Goal: Information Seeking & Learning: Check status

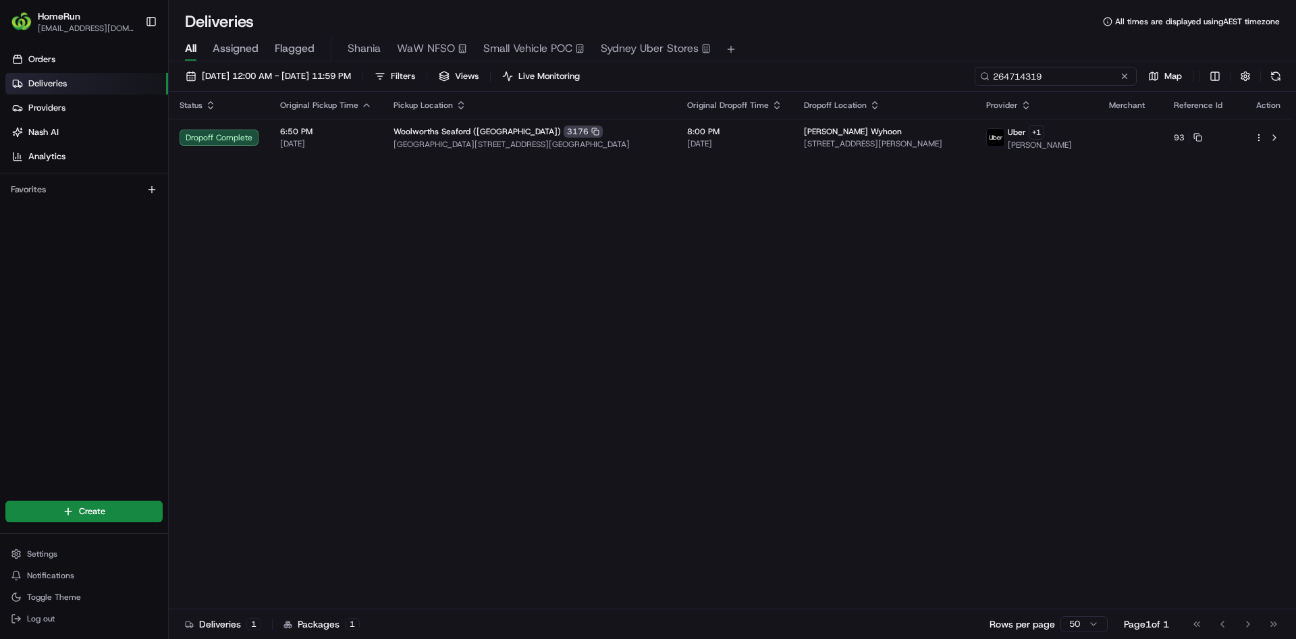
click at [1032, 72] on input "264714319" at bounding box center [1056, 76] width 162 height 19
paste input "3141507"
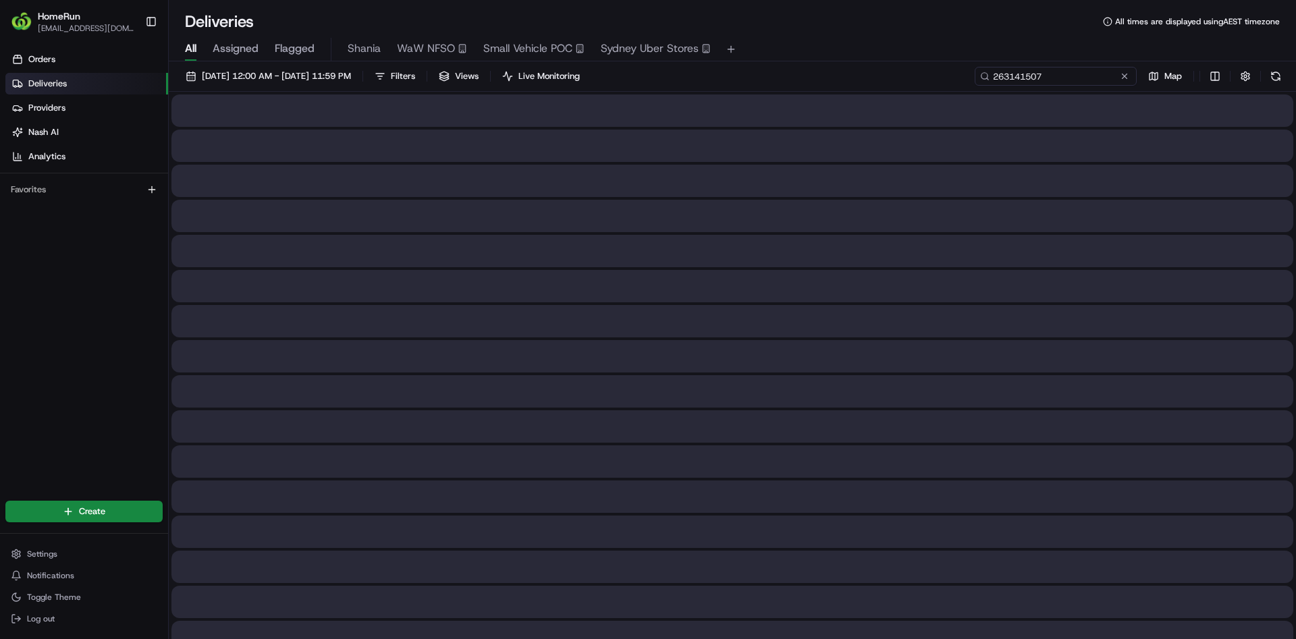
type input "263141507"
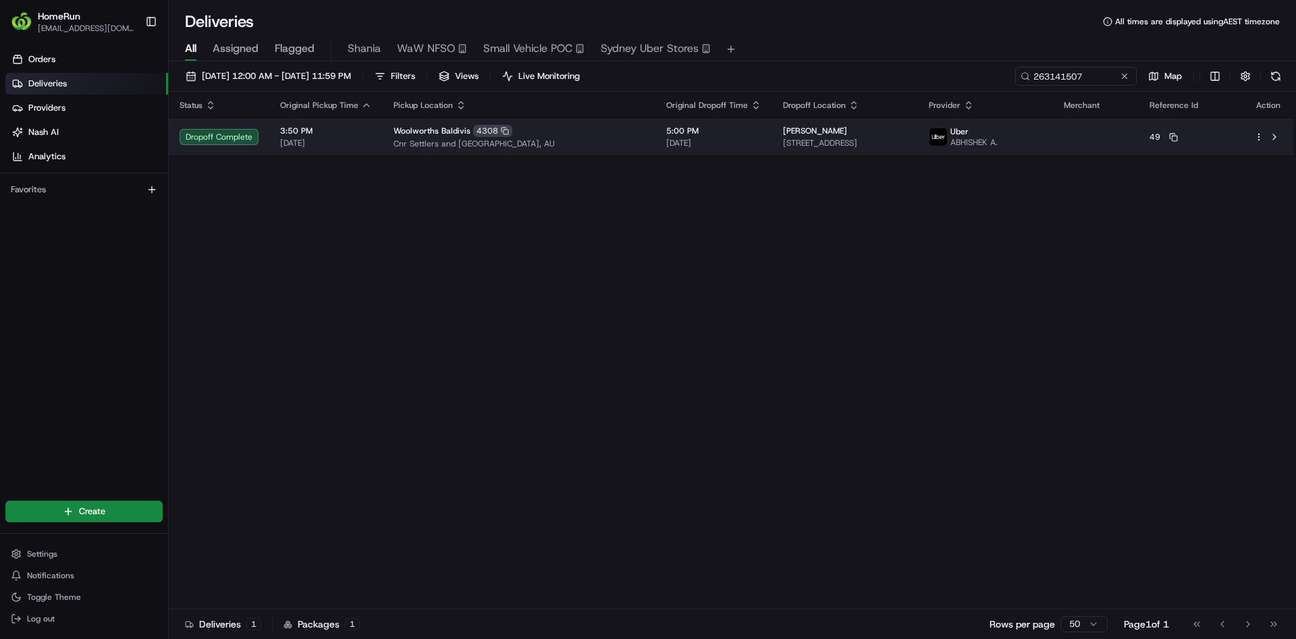
click at [696, 133] on span "5:00 PM" at bounding box center [713, 131] width 95 height 11
click at [703, 128] on span "5:00 PM" at bounding box center [713, 131] width 95 height 11
click at [868, 146] on span "[STREET_ADDRESS]" at bounding box center [845, 143] width 124 height 11
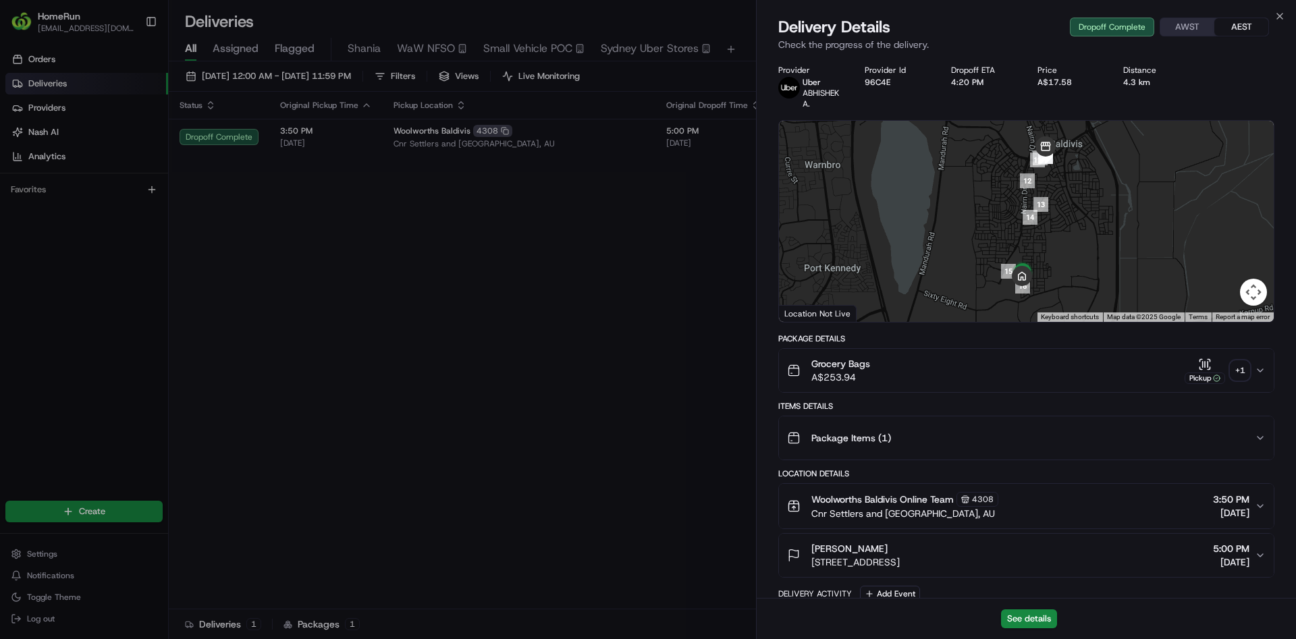
click at [1245, 379] on div "+ 1" at bounding box center [1239, 370] width 19 height 19
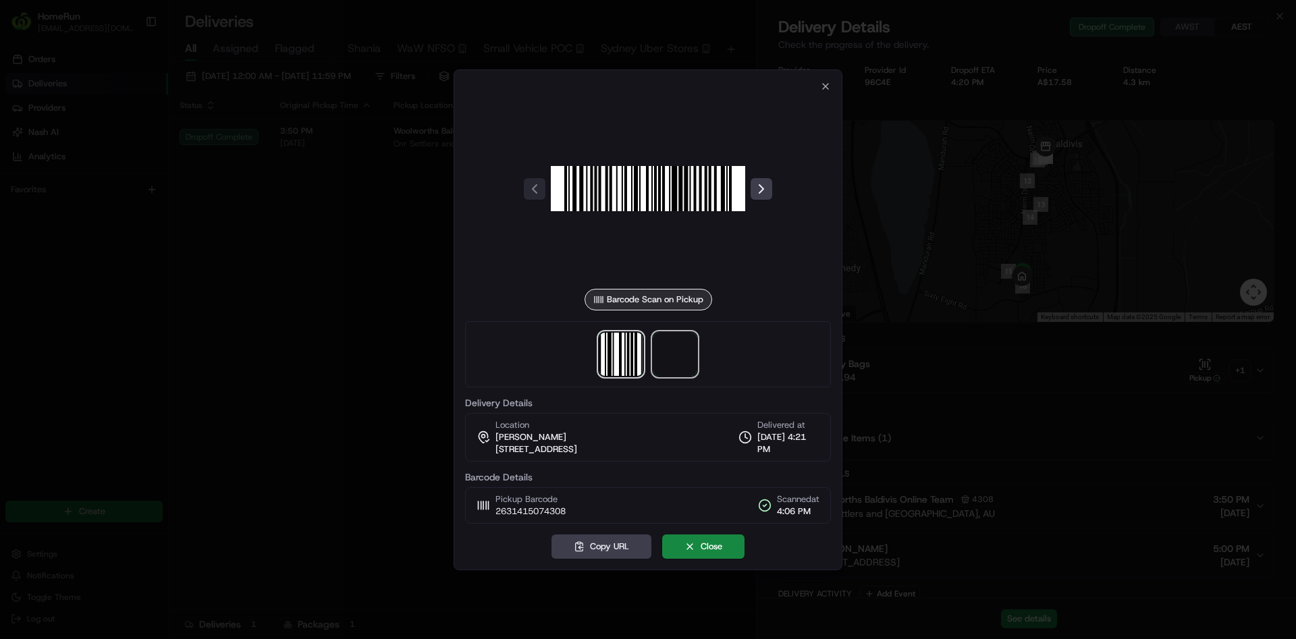
click at [678, 362] on span at bounding box center [674, 354] width 43 height 43
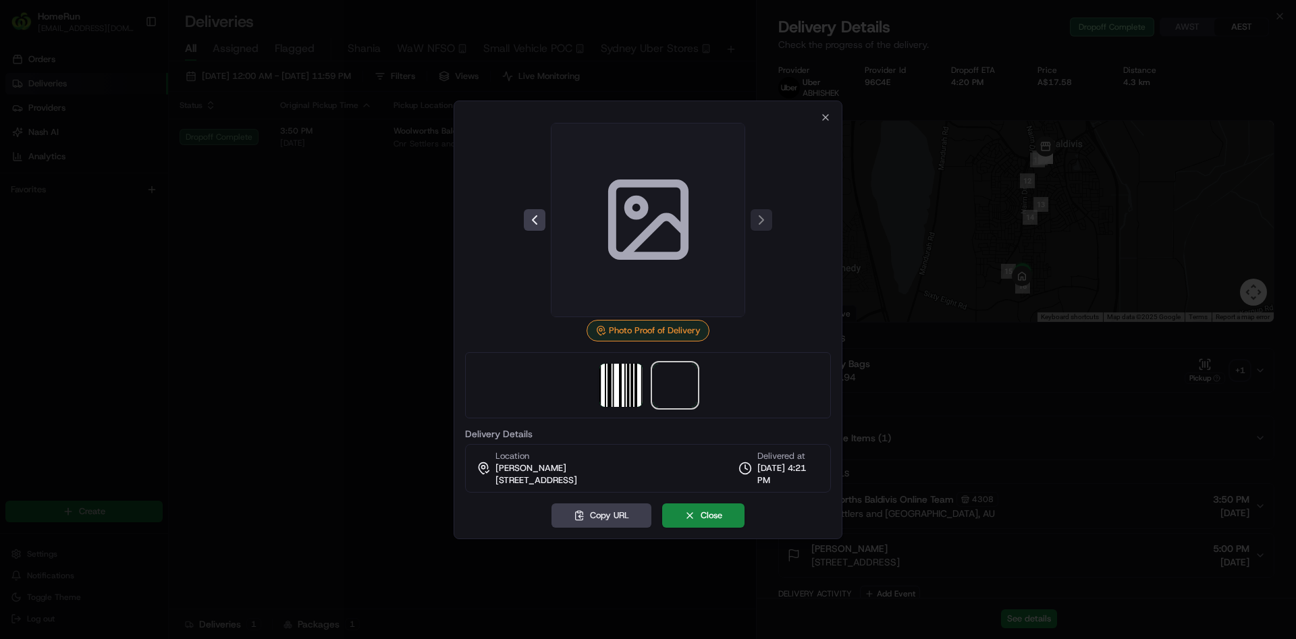
click at [665, 320] on div "Photo Proof of Delivery" at bounding box center [647, 331] width 123 height 22
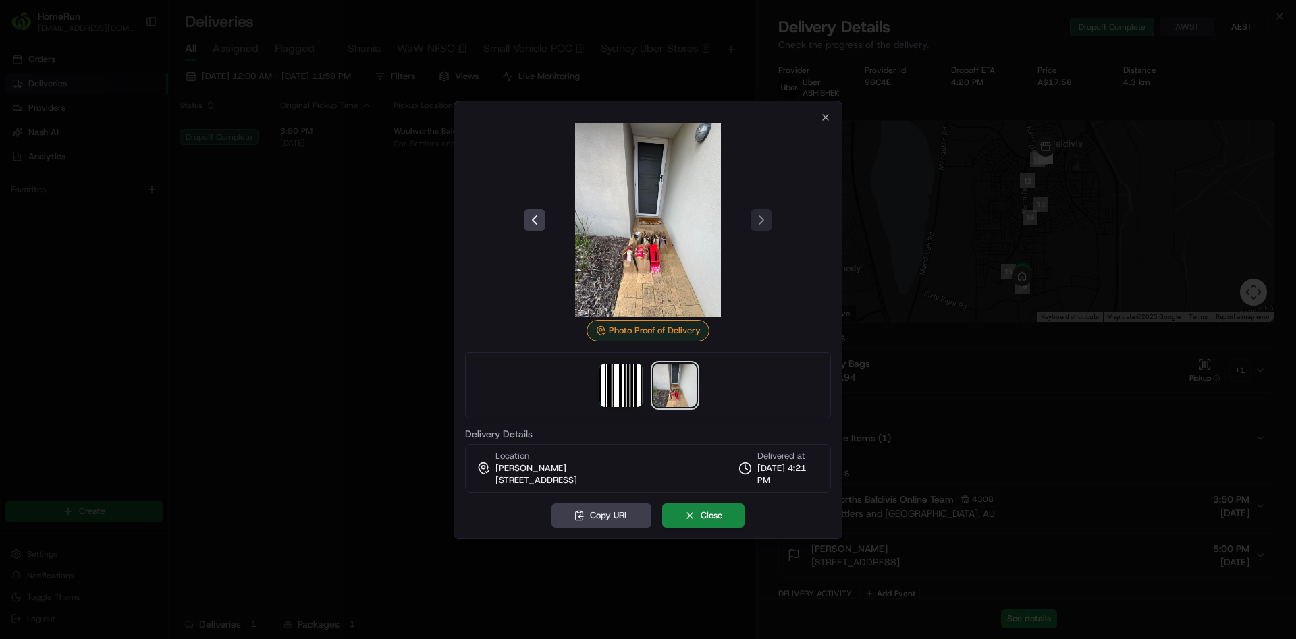
click at [680, 225] on img at bounding box center [648, 220] width 194 height 194
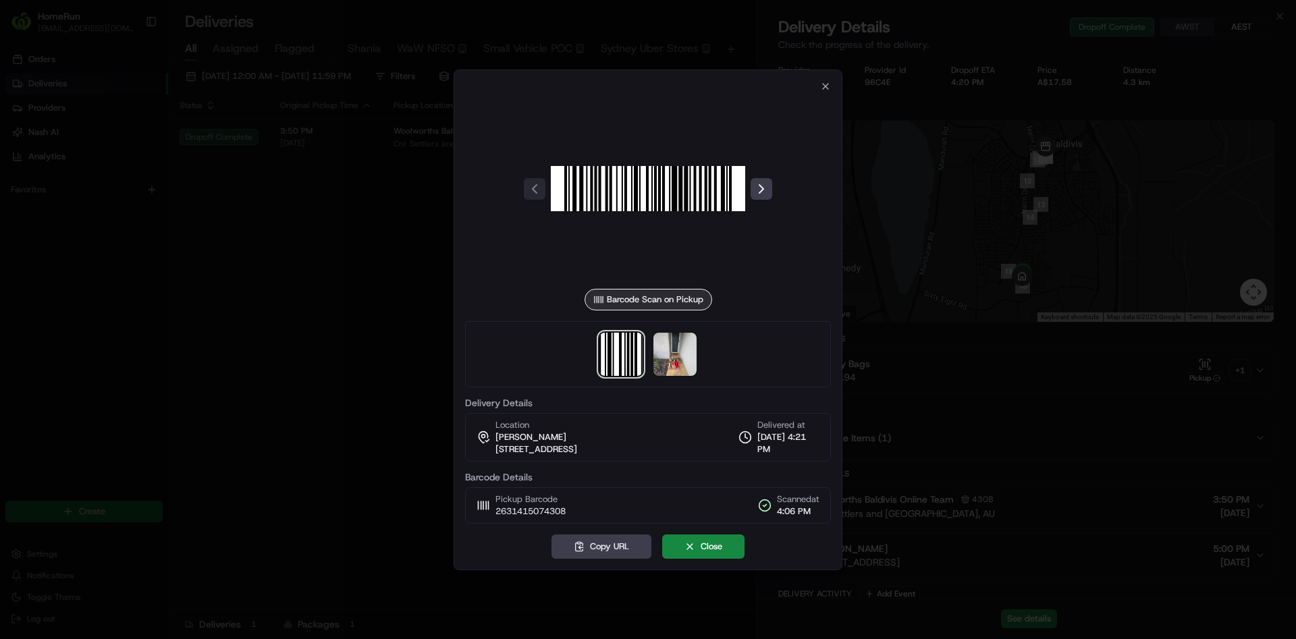
click at [288, 292] on div at bounding box center [648, 319] width 1296 height 639
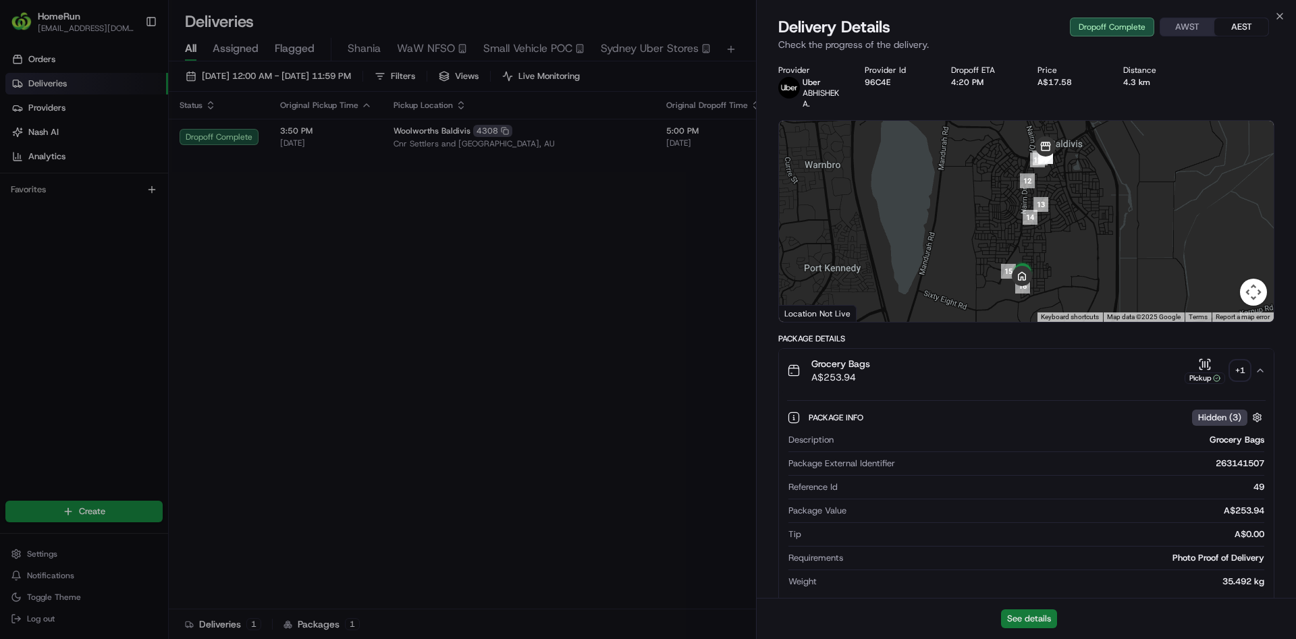
click at [1010, 618] on button "See details" at bounding box center [1029, 618] width 56 height 19
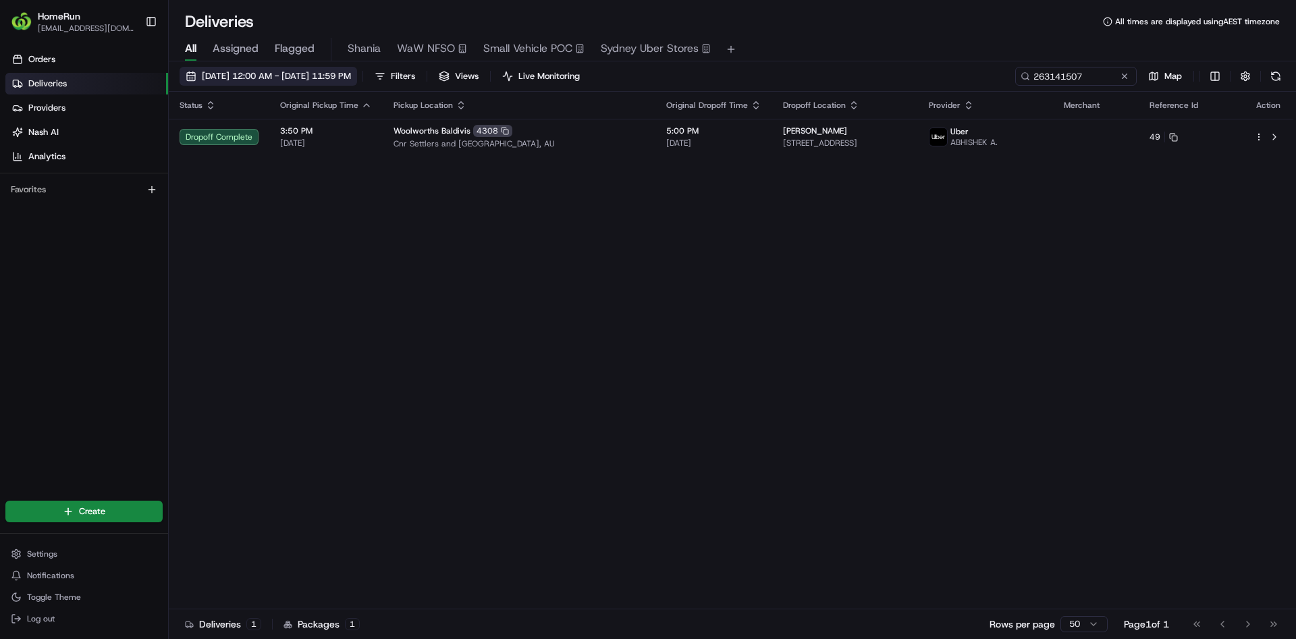
click at [309, 71] on span "[DATE] 12:00 AM - [DATE] 11:59 PM" at bounding box center [276, 76] width 149 height 12
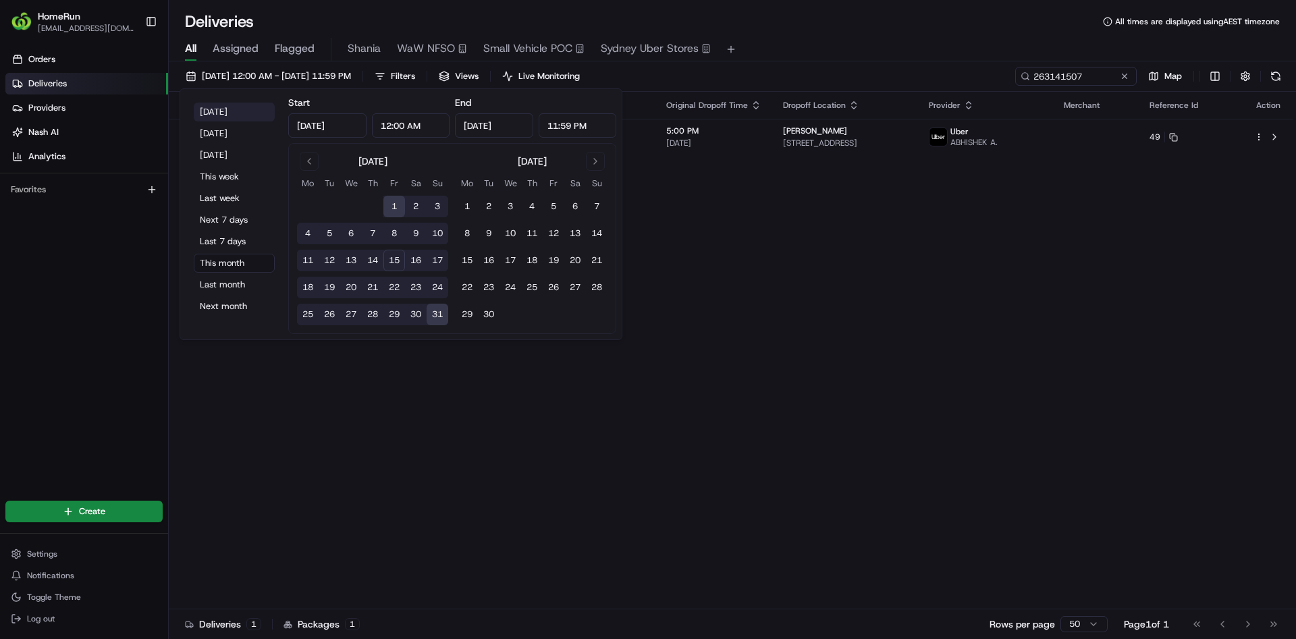
click at [237, 119] on button "[DATE]" at bounding box center [234, 112] width 81 height 19
type input "[DATE]"
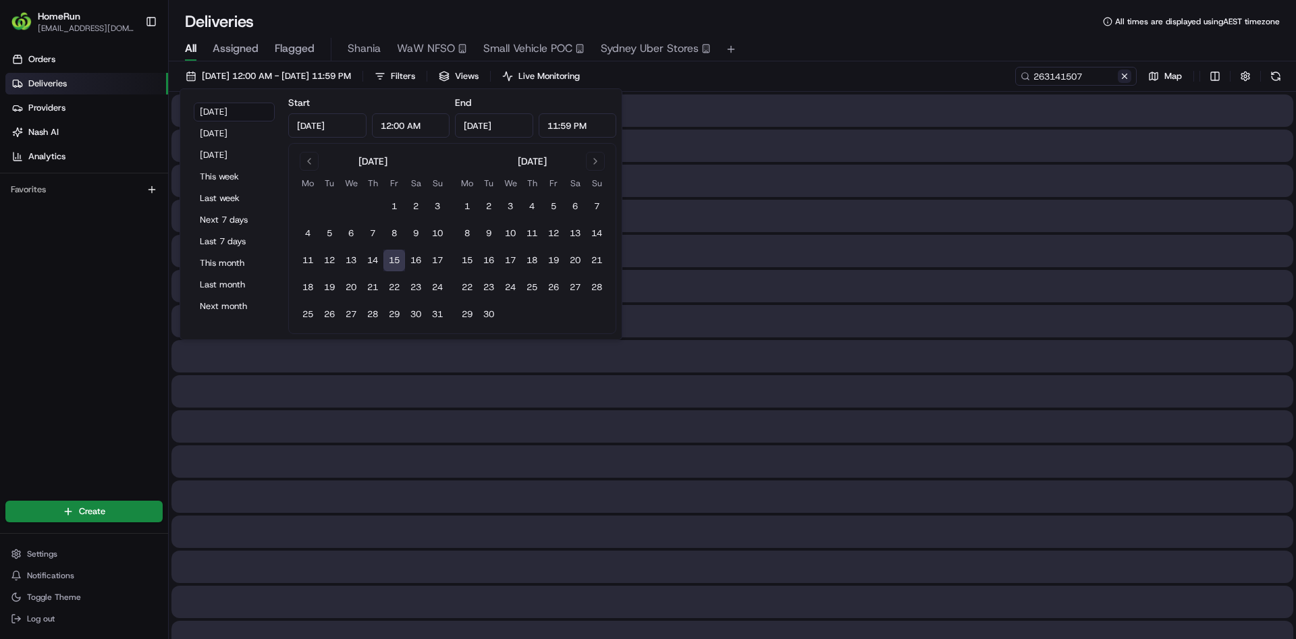
click at [1123, 76] on button at bounding box center [1124, 76] width 13 height 13
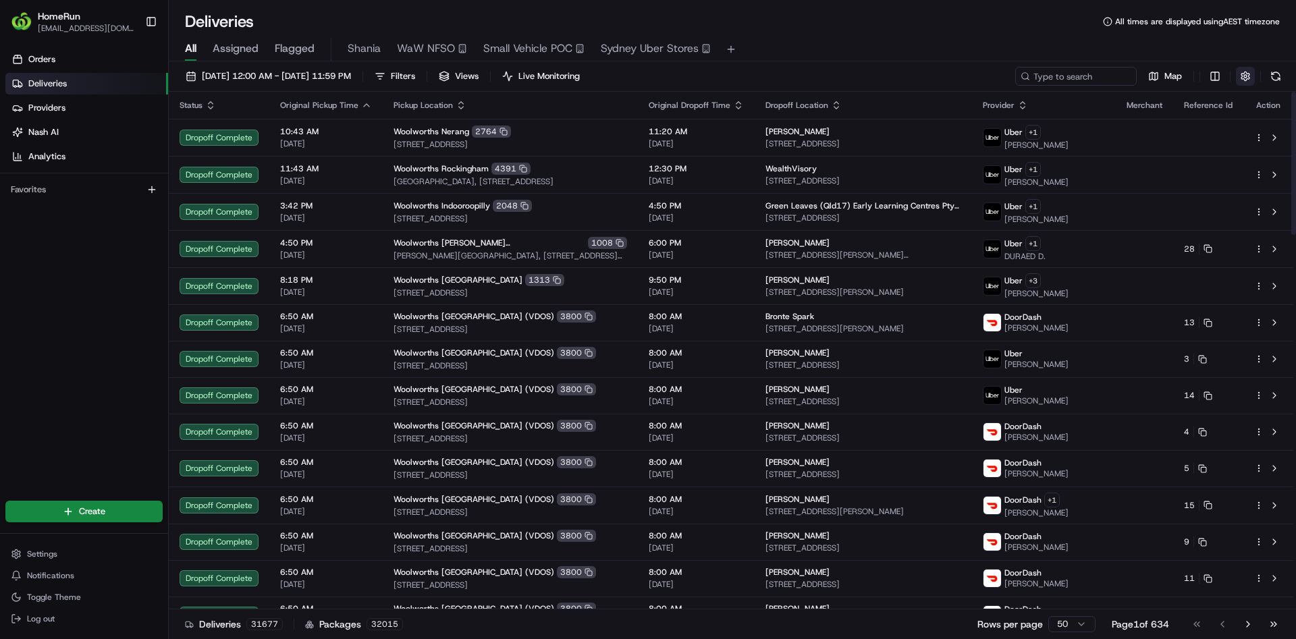
click at [1247, 77] on button "button" at bounding box center [1245, 76] width 19 height 19
click at [1287, 107] on div "Include Only Active Tasks in Search Timezone (UTC+10.00) [GEOGRAPHIC_DATA]/[GEO…" at bounding box center [1235, 116] width 352 height 57
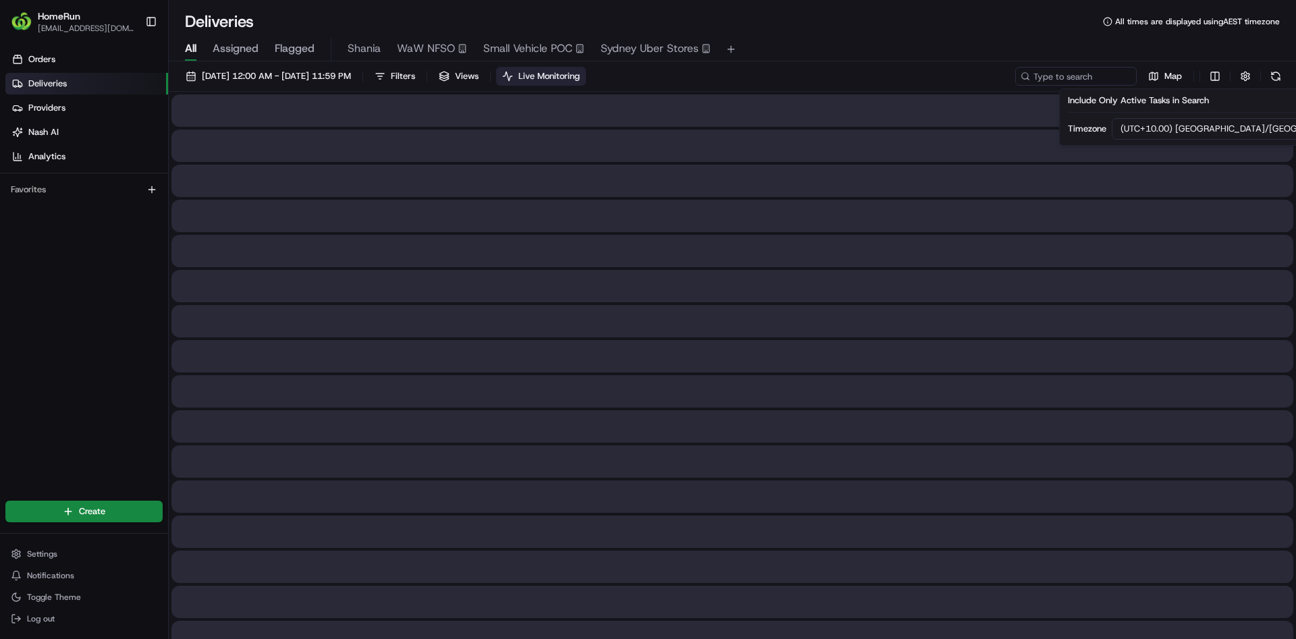
click at [572, 76] on span "Live Monitoring" at bounding box center [548, 76] width 61 height 12
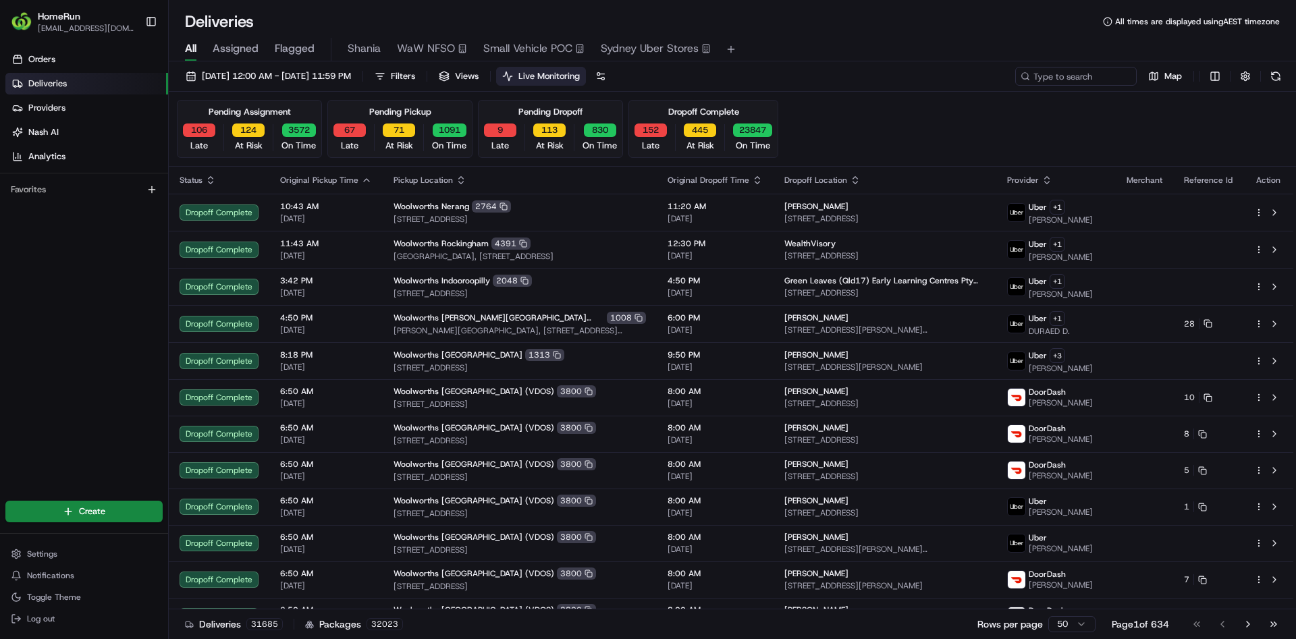
click at [209, 149] on div "106 Late" at bounding box center [198, 138] width 43 height 28
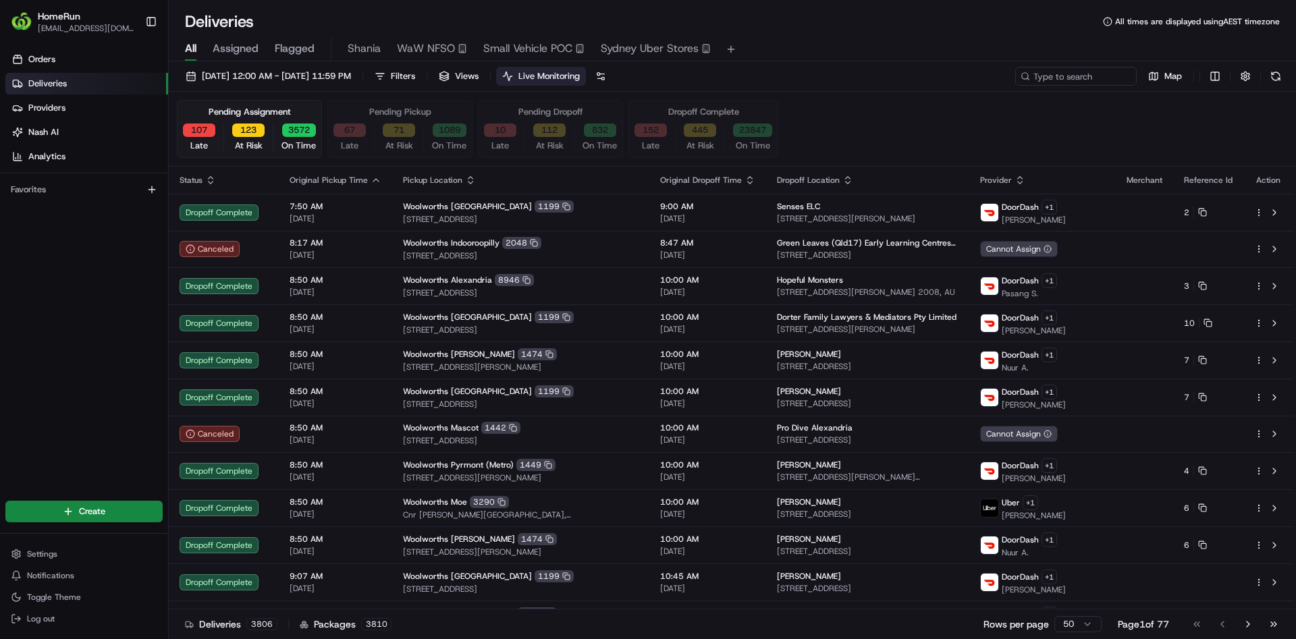
click at [306, 56] on span "Flagged" at bounding box center [295, 48] width 40 height 16
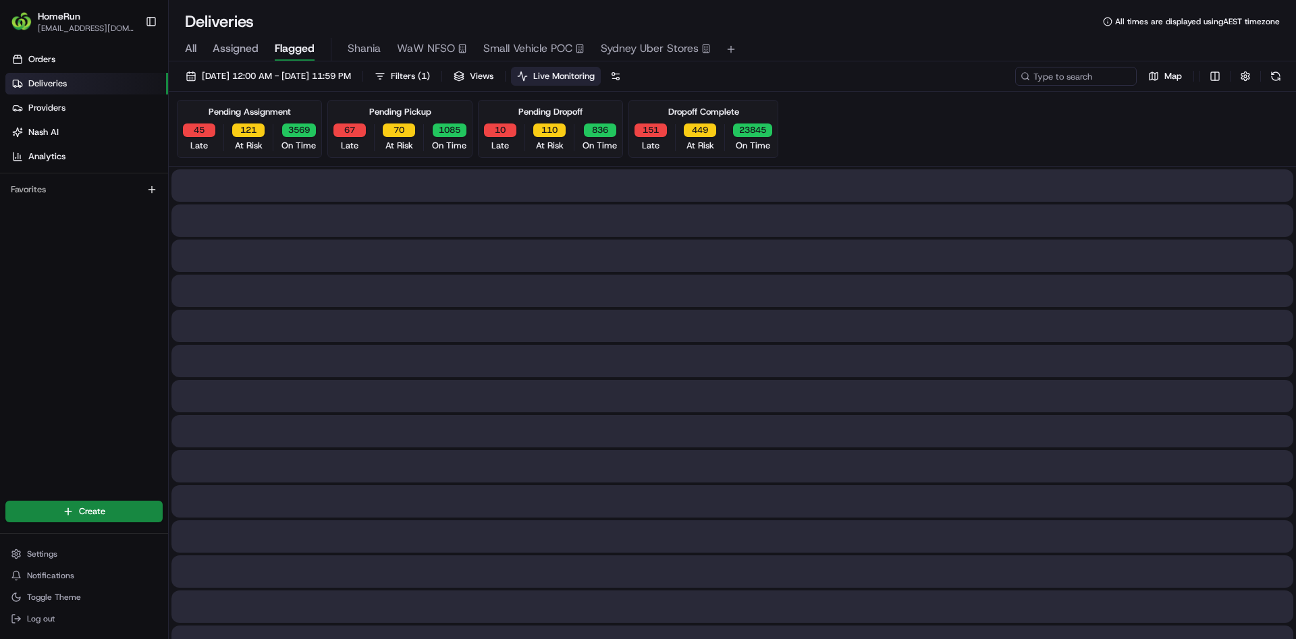
click at [595, 78] on span "Live Monitoring" at bounding box center [563, 76] width 61 height 12
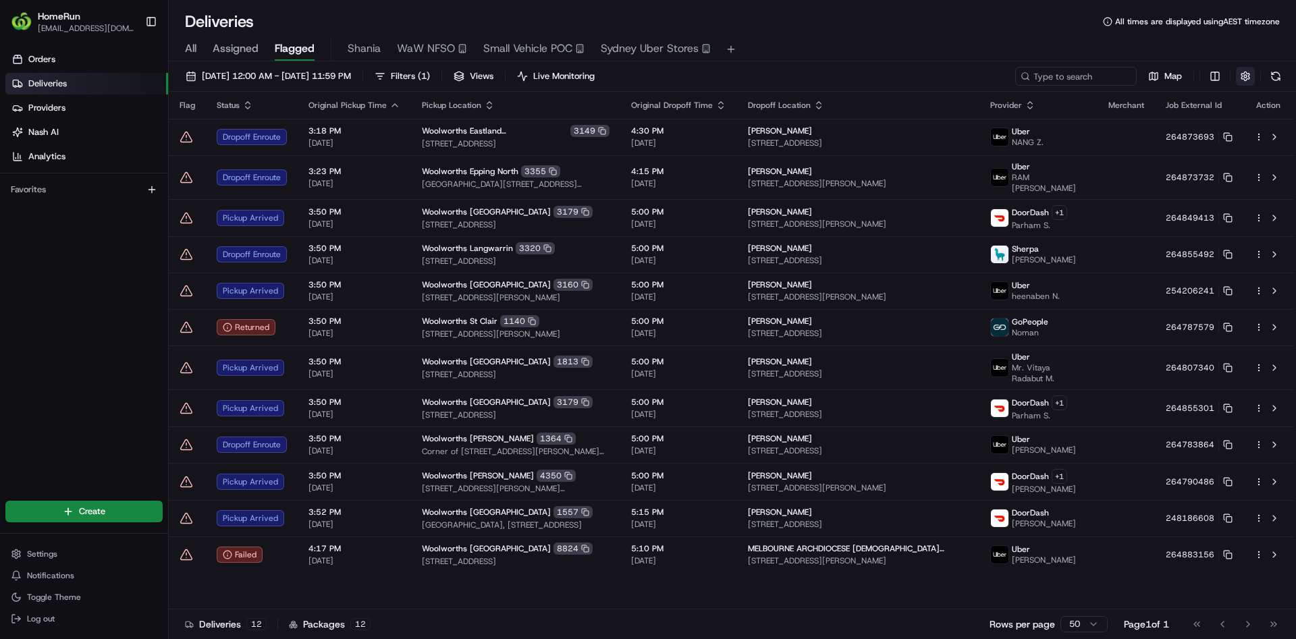
click at [1244, 76] on button "button" at bounding box center [1245, 76] width 19 height 19
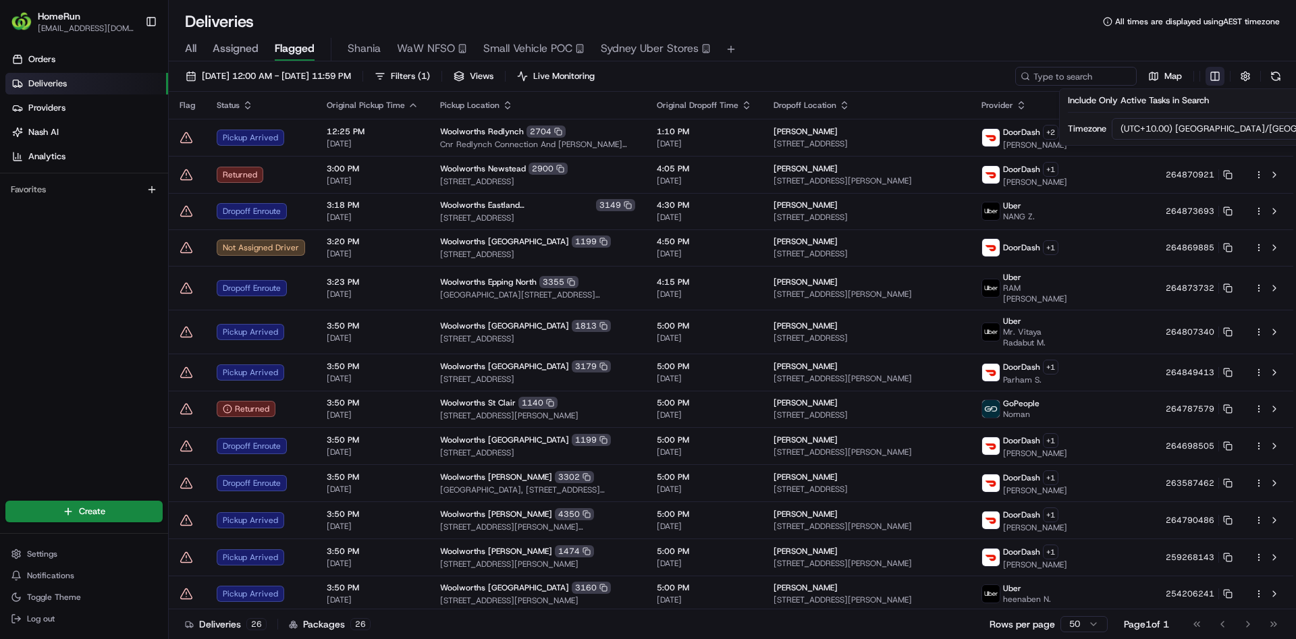
click at [1211, 74] on html "HomeRun [EMAIL_ADDRESS][DOMAIN_NAME] Toggle Sidebar Orders Deliveries Providers…" at bounding box center [648, 319] width 1296 height 639
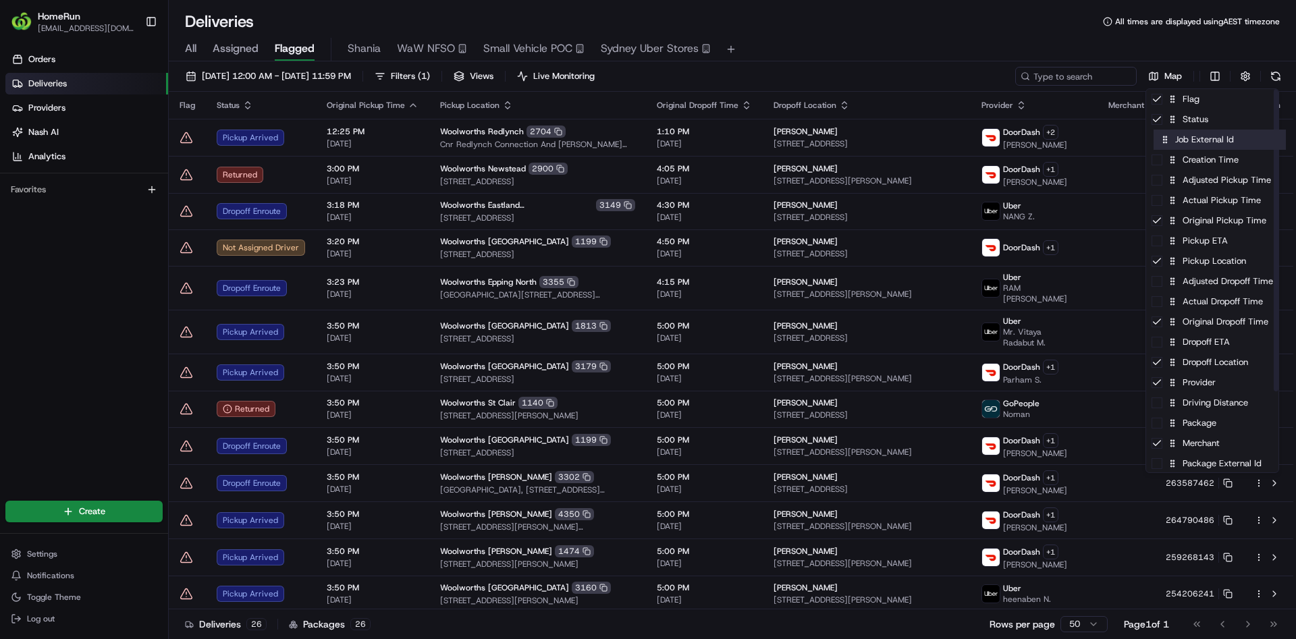
drag, startPoint x: 1199, startPoint y: 446, endPoint x: 1205, endPoint y: 140, distance: 306.4
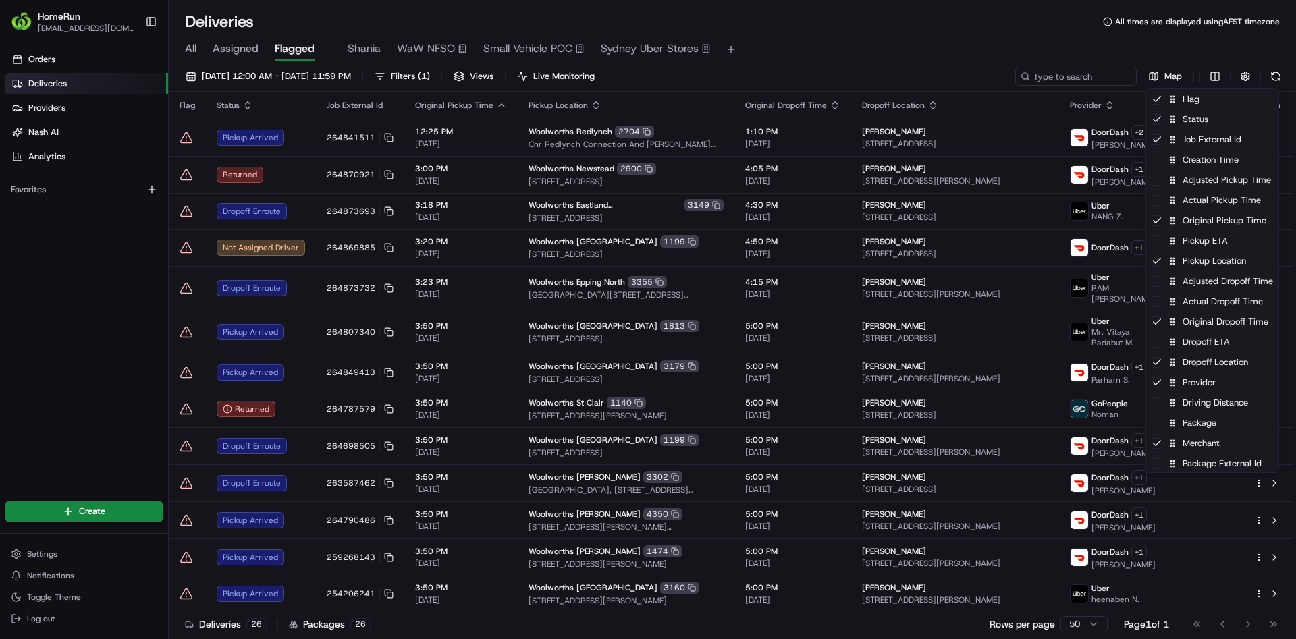
click at [350, 382] on html "HomeRun [EMAIL_ADDRESS][DOMAIN_NAME] Toggle Sidebar Orders Deliveries Providers…" at bounding box center [648, 319] width 1296 height 639
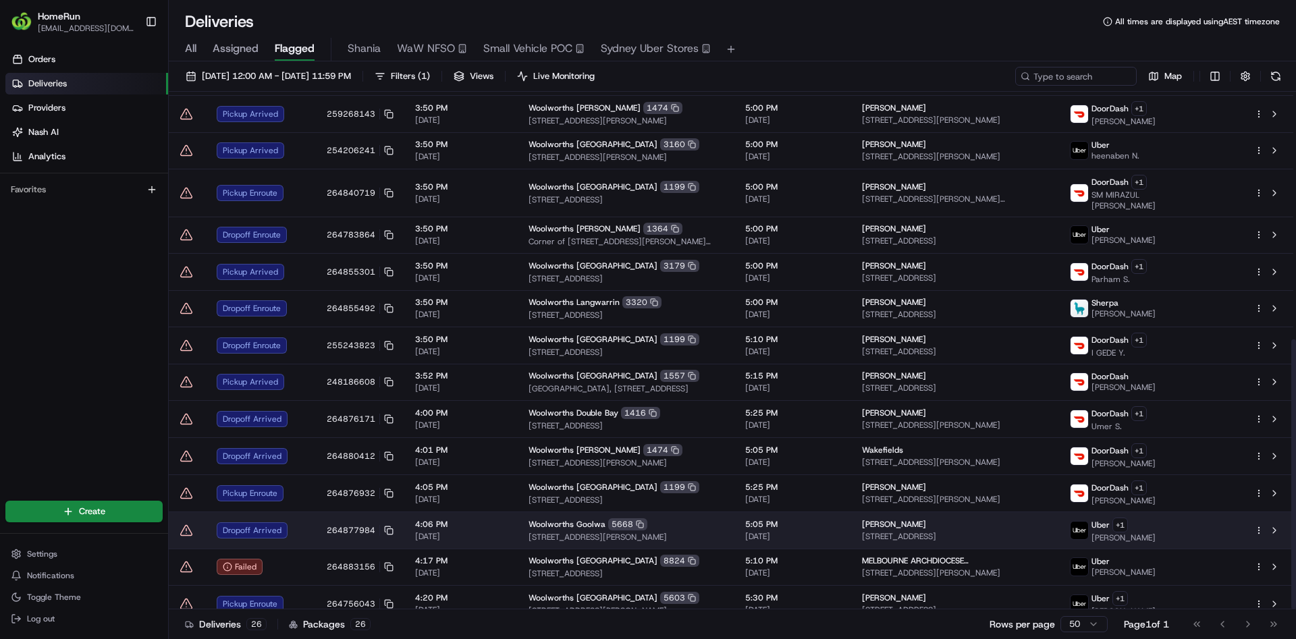
scroll to position [474, 0]
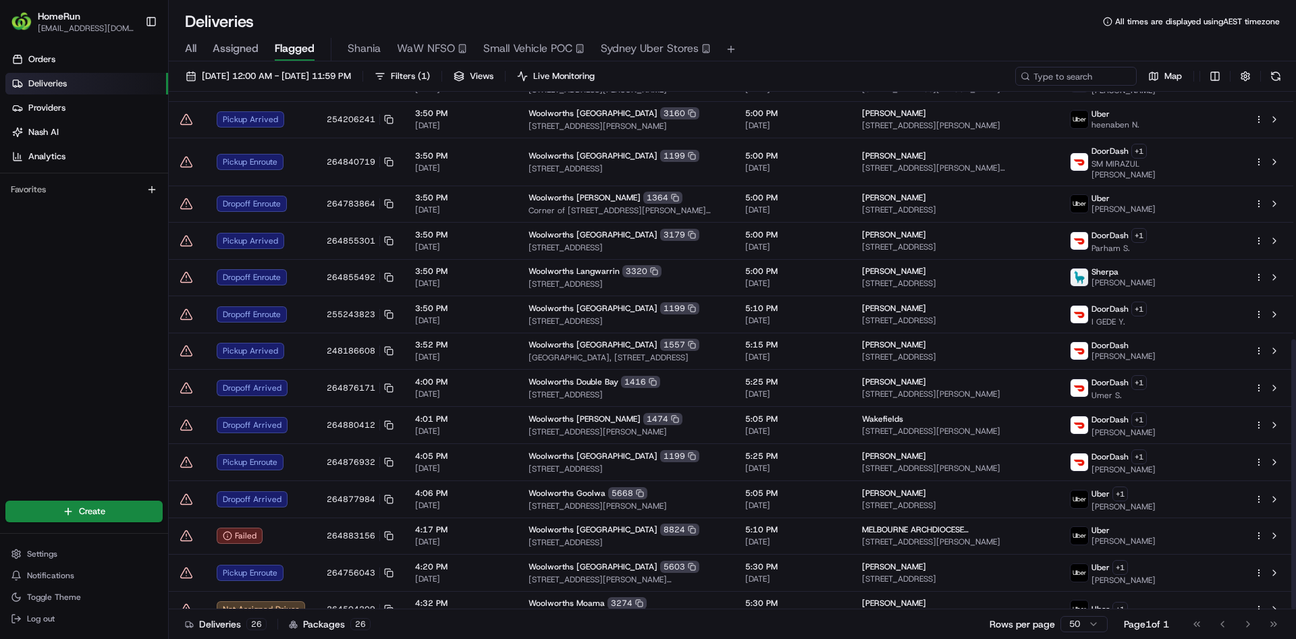
click at [1070, 623] on html "HomeRun [EMAIL_ADDRESS][DOMAIN_NAME] Toggle Sidebar Orders Deliveries Providers…" at bounding box center [648, 319] width 1296 height 639
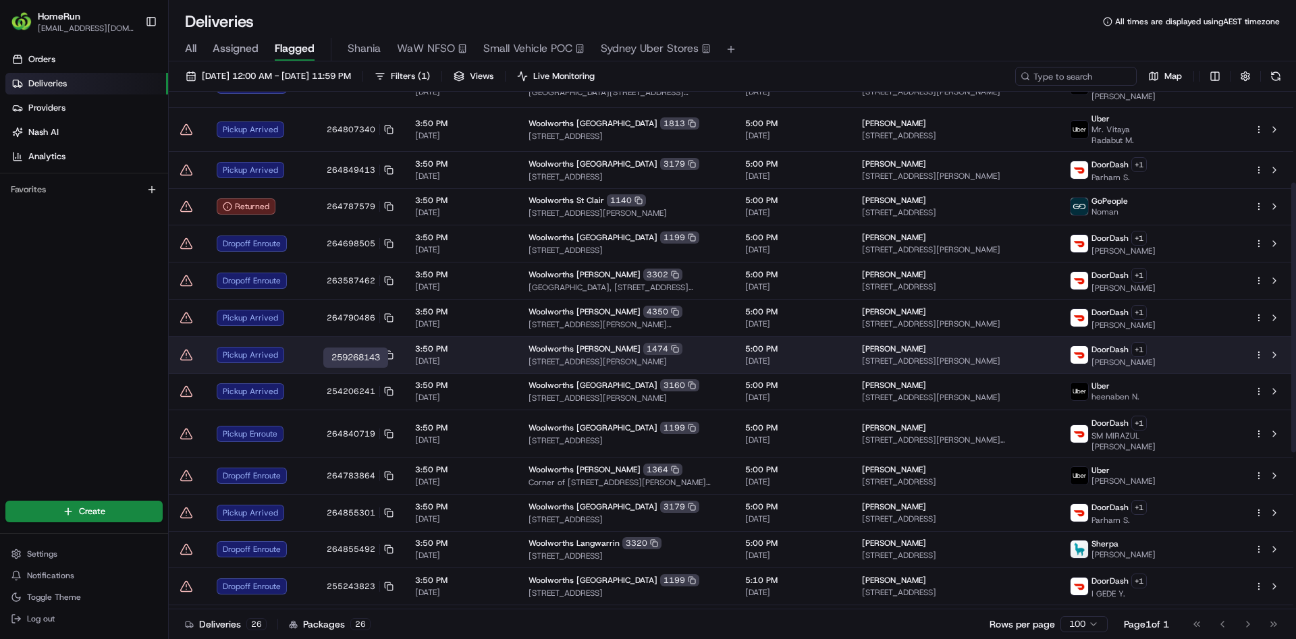
scroll to position [101, 0]
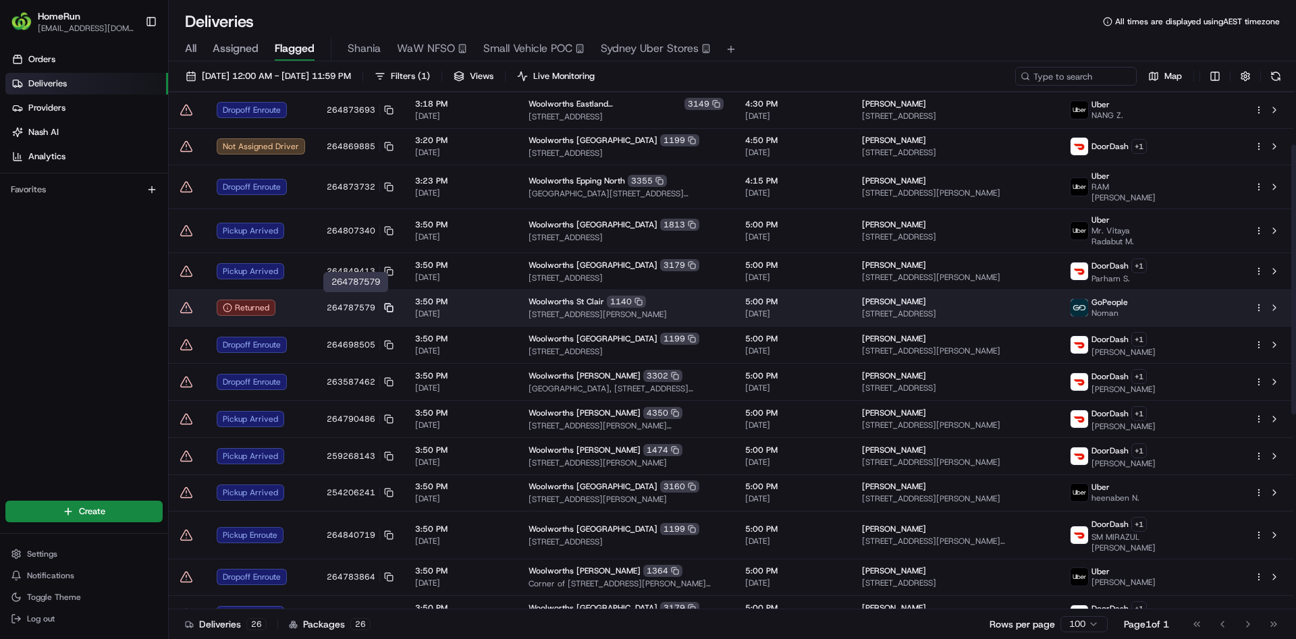
click at [389, 306] on rect at bounding box center [389, 308] width 5 height 5
click at [247, 300] on div "Returned" at bounding box center [246, 308] width 59 height 16
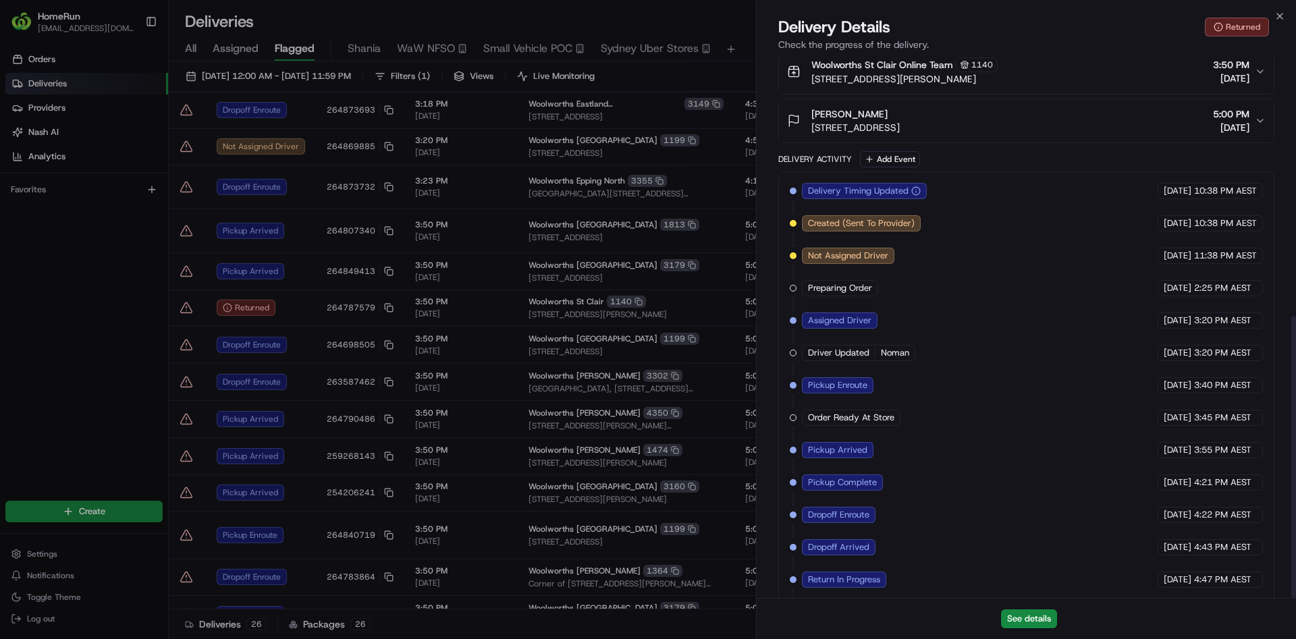
scroll to position [498, 0]
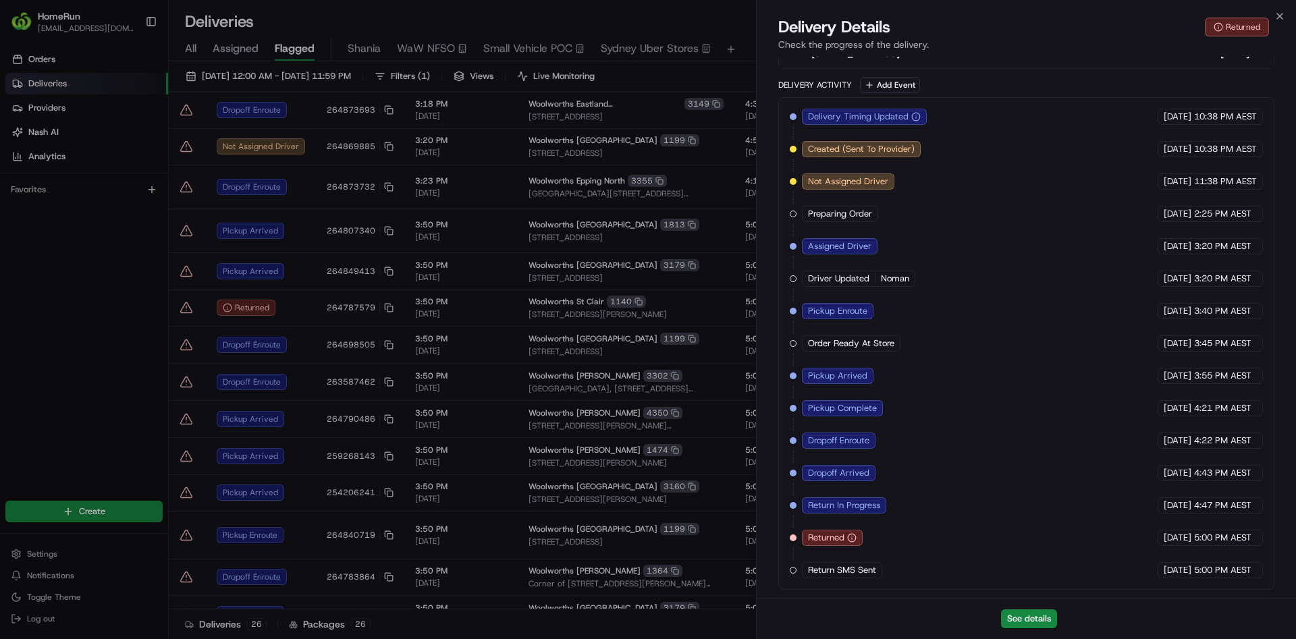
click at [848, 576] on span "Return SMS Sent" at bounding box center [842, 570] width 68 height 12
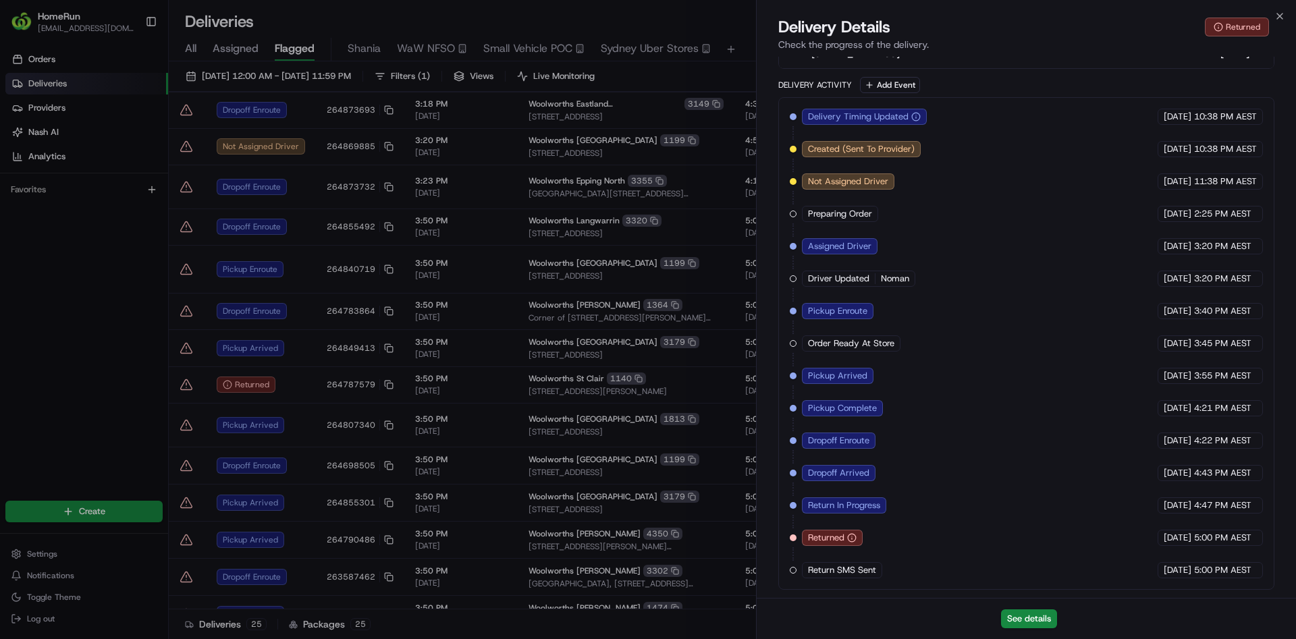
click at [848, 567] on span "Return SMS Sent" at bounding box center [842, 570] width 68 height 12
copy div "Return SMS Sent HomeRun"
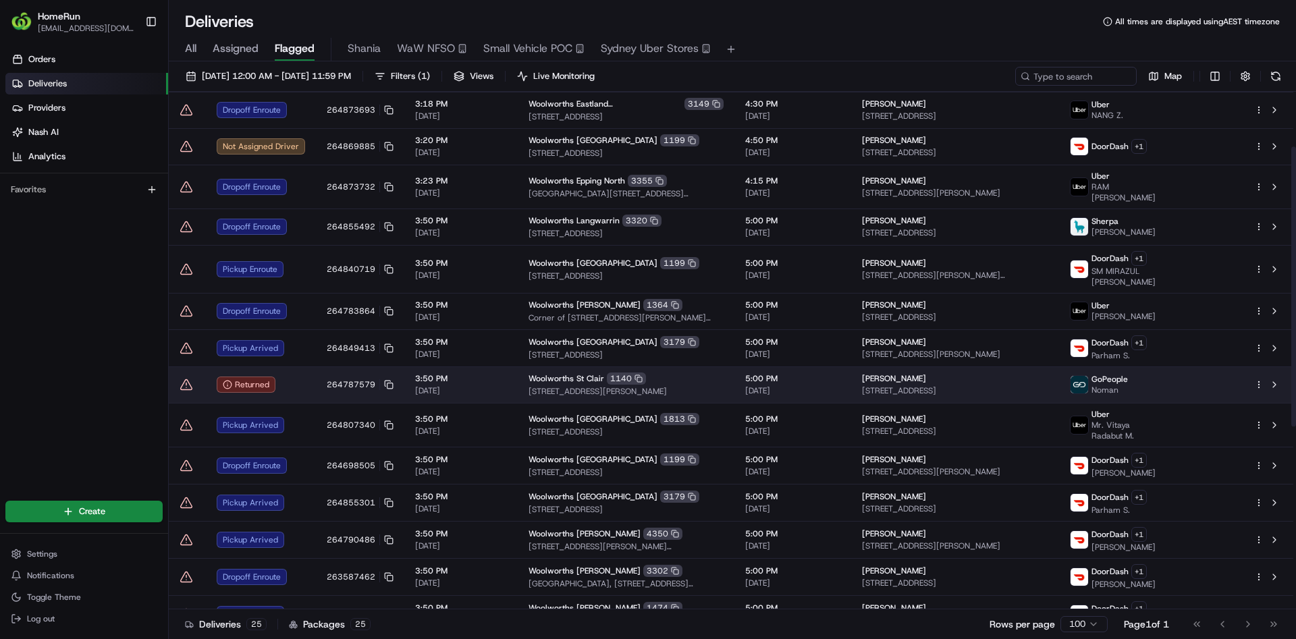
click at [190, 378] on icon at bounding box center [186, 384] width 13 height 13
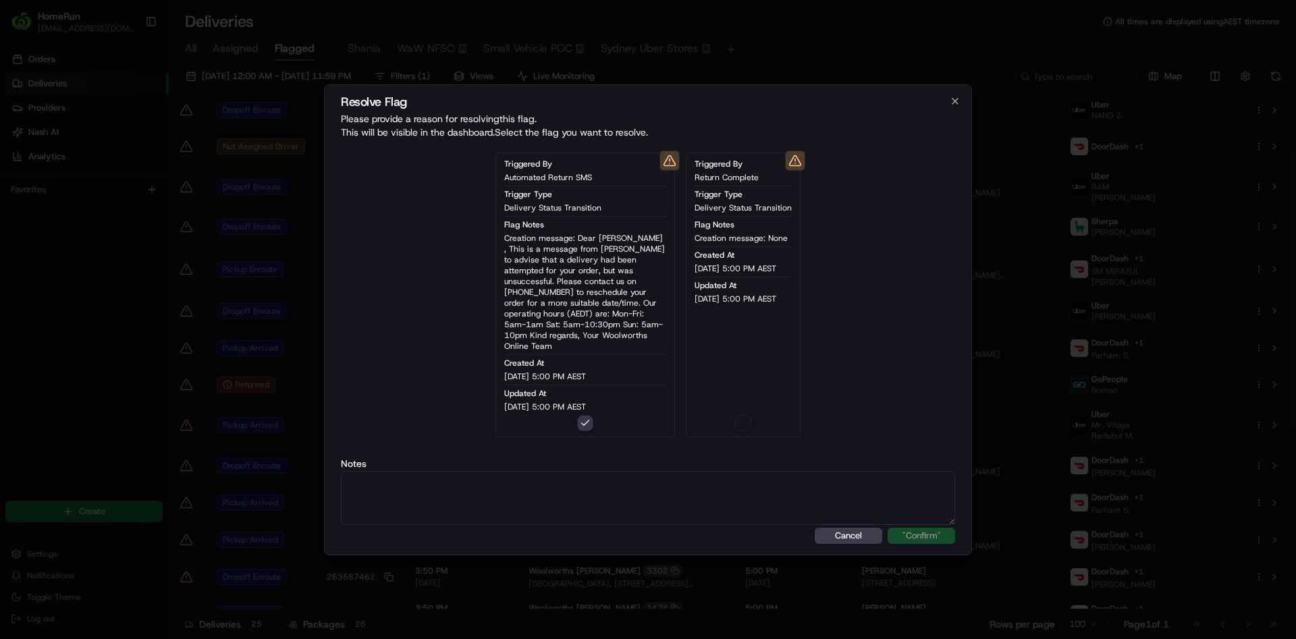
click at [601, 487] on textarea at bounding box center [648, 498] width 614 height 54
paste textarea "Return SMS Sent"
type textarea "Return SMS Sent"
click at [908, 532] on button ""Confirm"" at bounding box center [920, 536] width 67 height 16
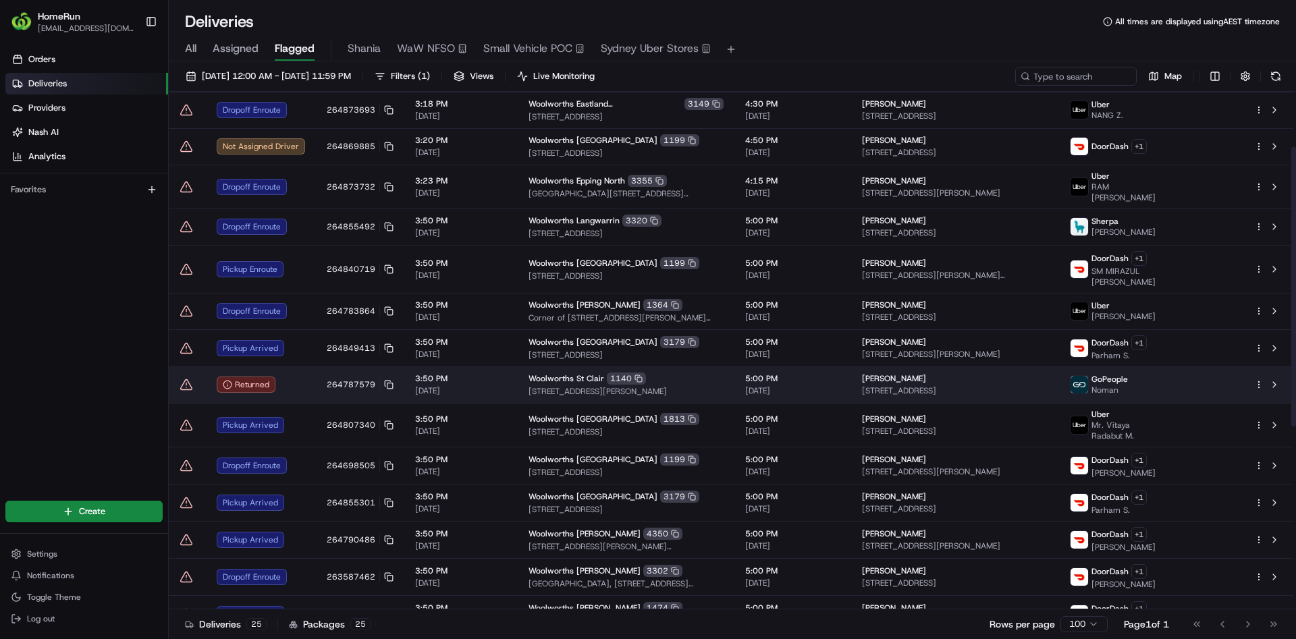
click at [191, 378] on icon at bounding box center [186, 384] width 13 height 13
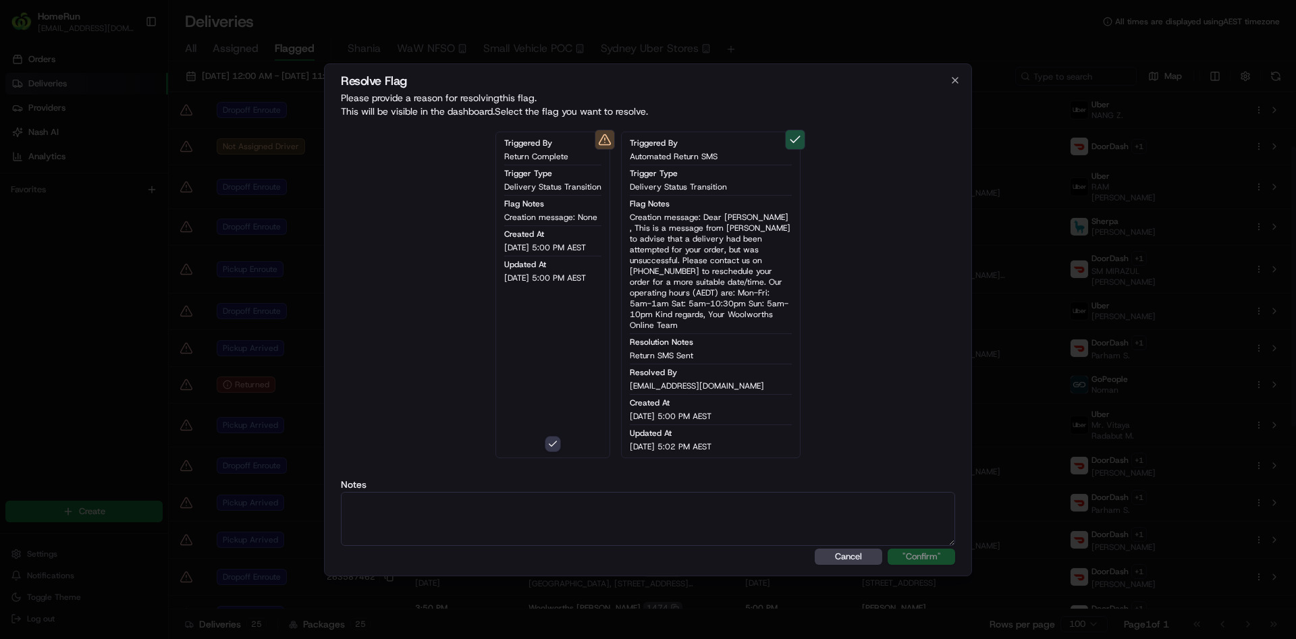
click at [585, 498] on textarea at bounding box center [648, 519] width 614 height 54
paste textarea "Return SMS Sent"
type textarea "Return SMS Sent"
click at [918, 550] on button ""Confirm"" at bounding box center [920, 557] width 67 height 16
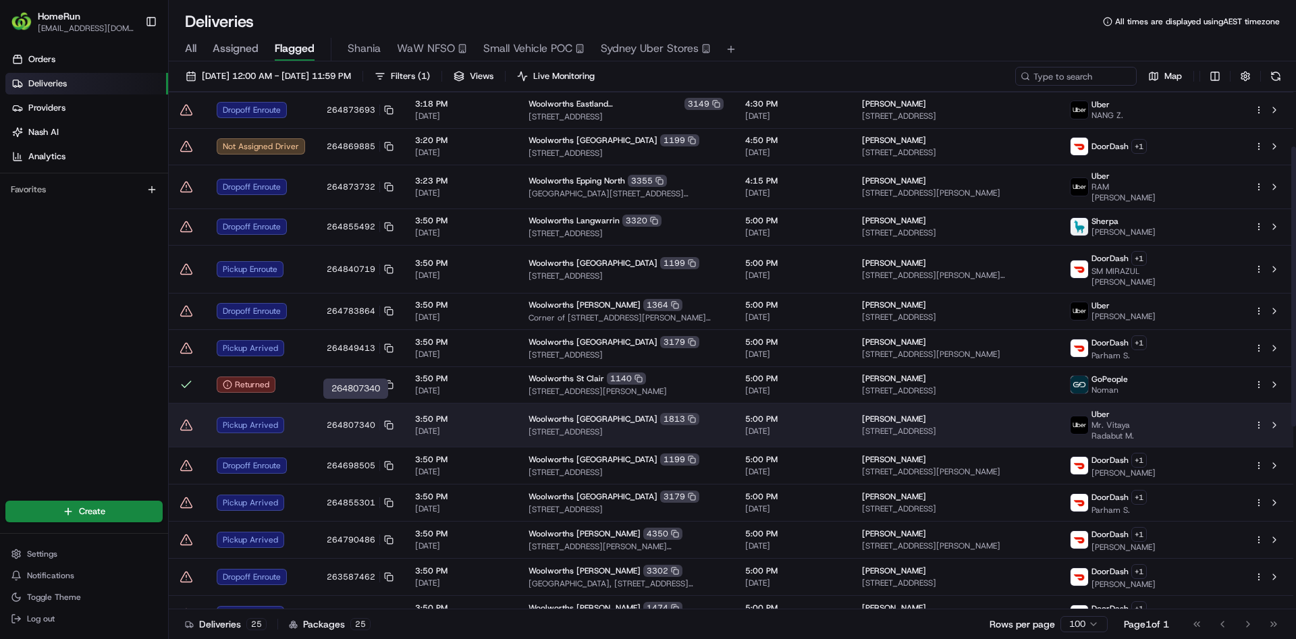
scroll to position [0, 0]
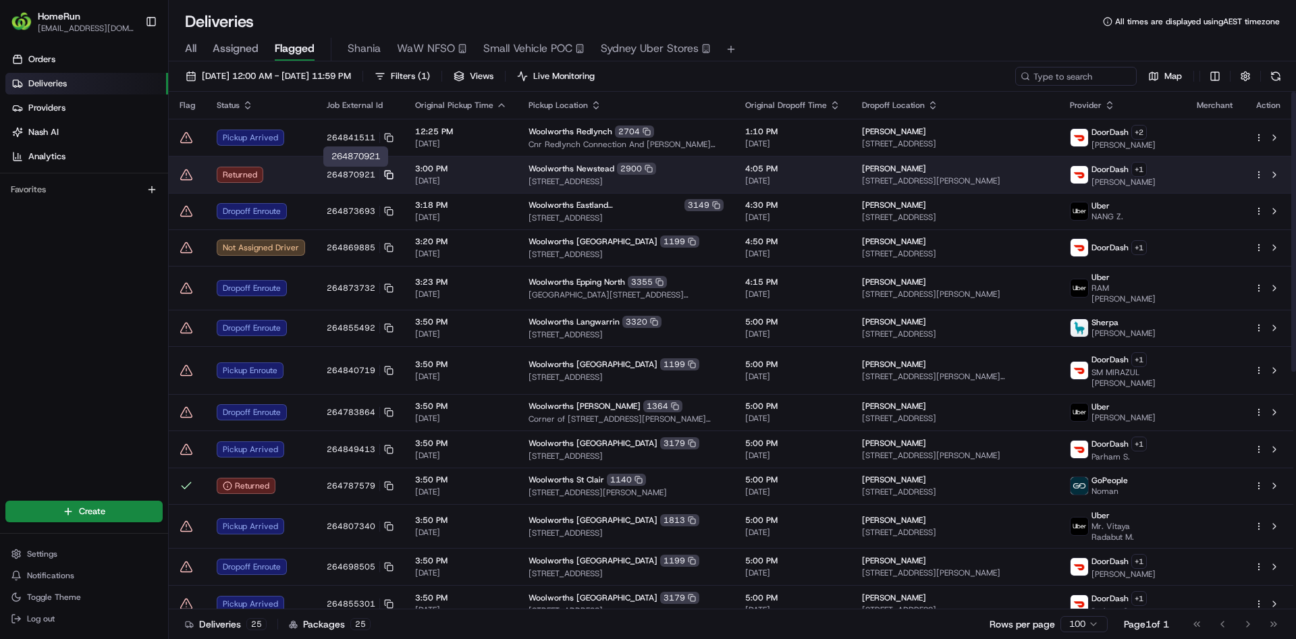
click at [387, 173] on rect at bounding box center [389, 175] width 5 height 5
click at [256, 169] on div "Returned" at bounding box center [261, 175] width 88 height 16
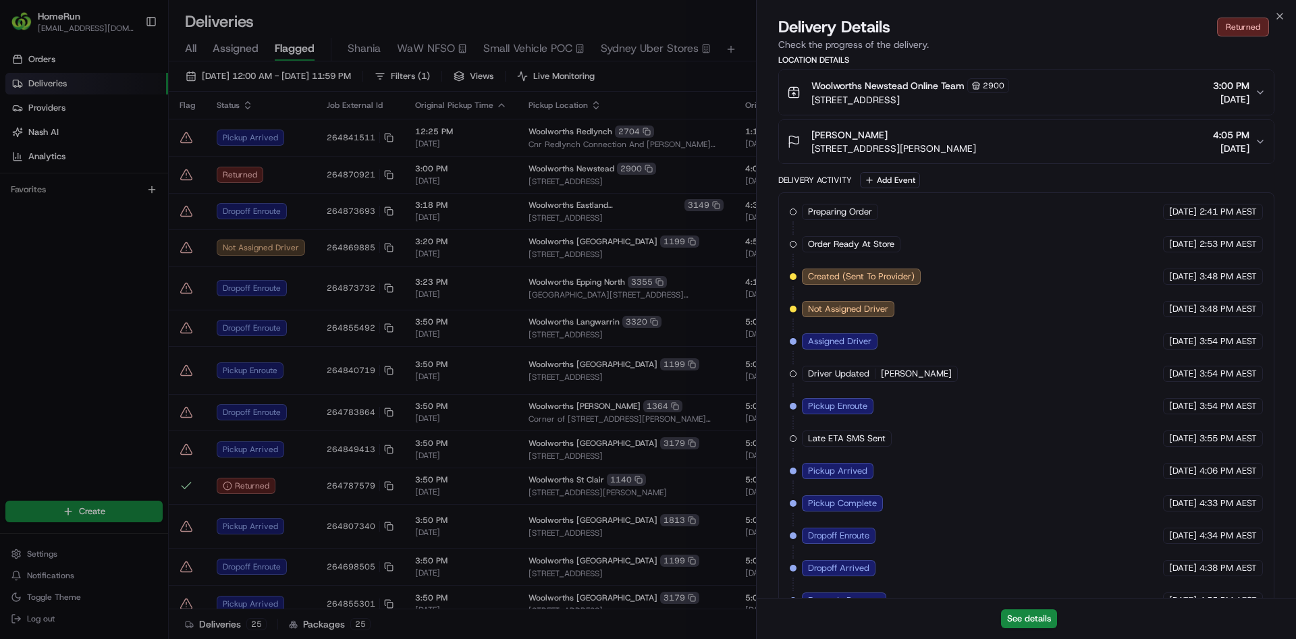
scroll to position [498, 0]
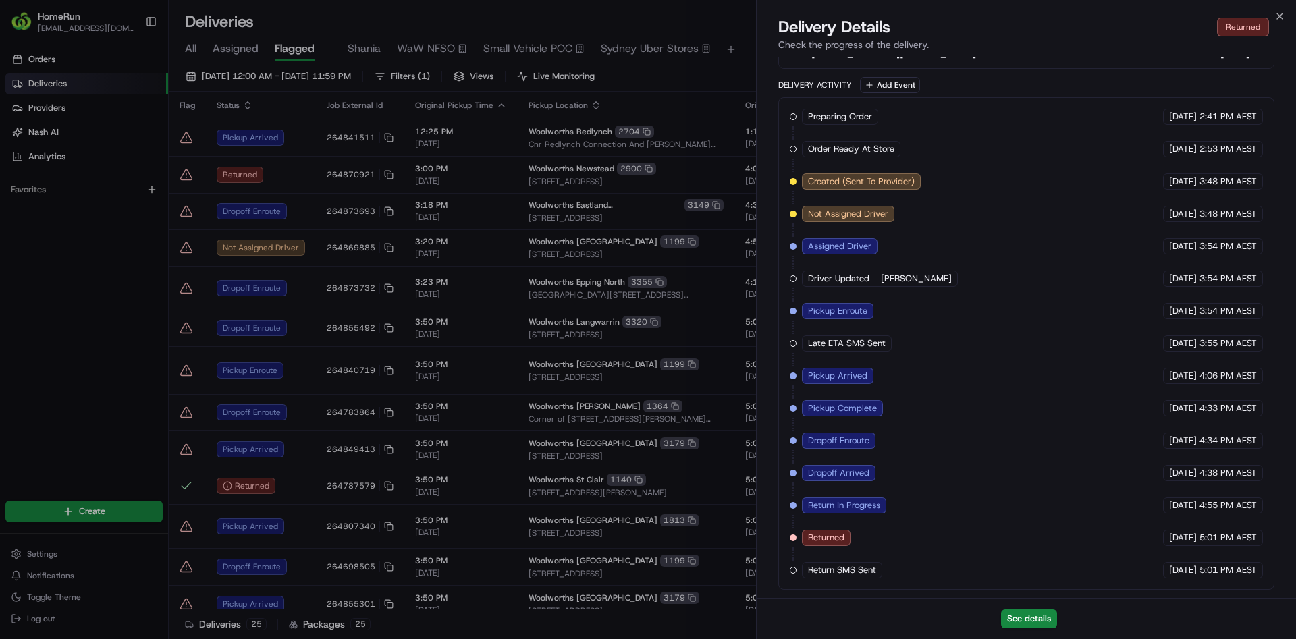
click at [840, 568] on span "Return SMS Sent" at bounding box center [842, 570] width 68 height 12
copy div "Return SMS Sent HomeRun"
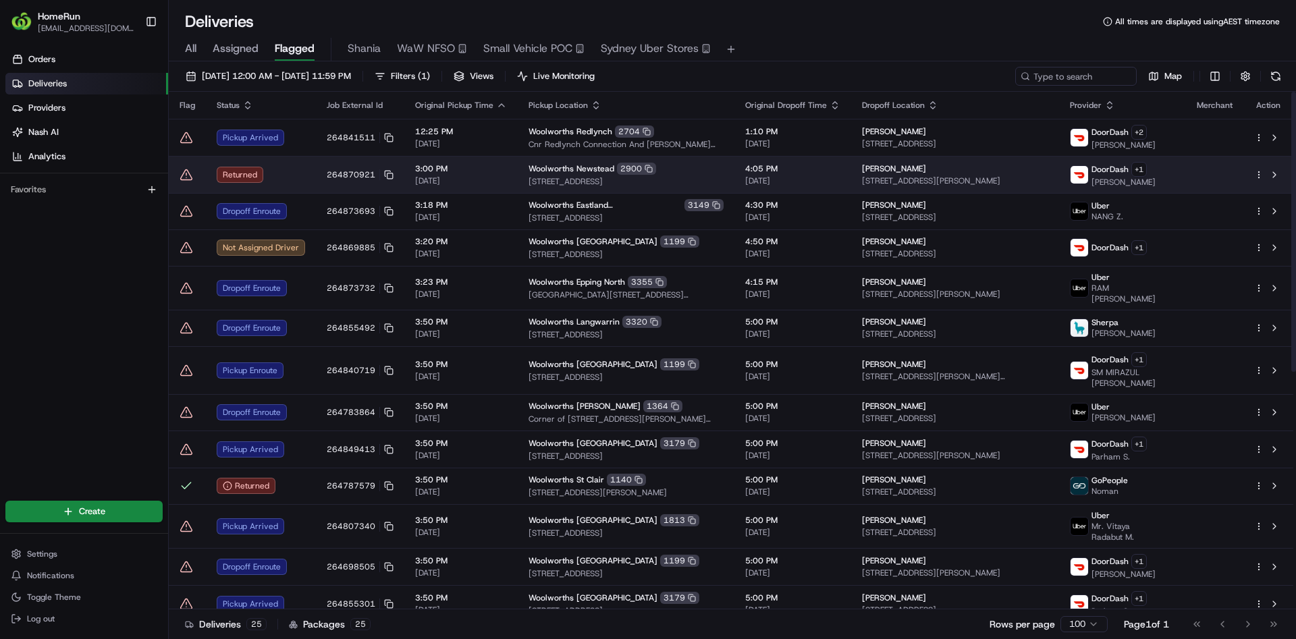
click at [192, 175] on icon at bounding box center [186, 174] width 13 height 13
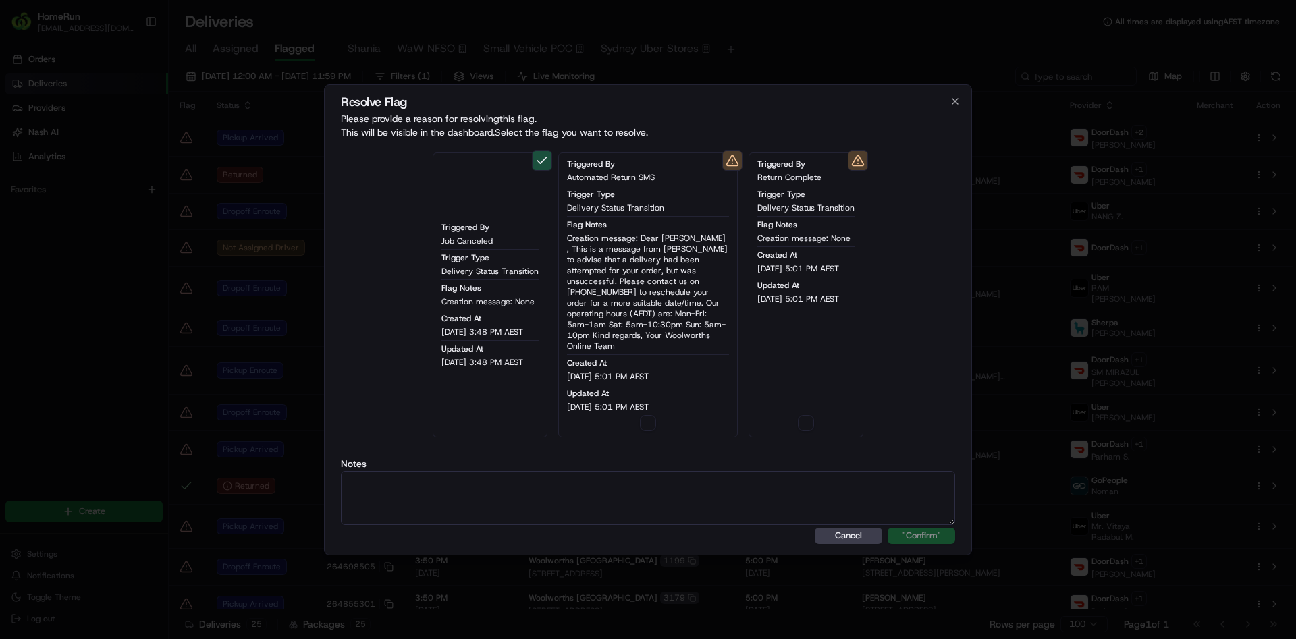
click at [566, 492] on textarea at bounding box center [648, 498] width 614 height 54
paste textarea "Return SMS Sent"
type textarea "Return SMS Sent"
click at [647, 422] on button "button" at bounding box center [648, 423] width 16 height 16
click at [920, 539] on div "Resolve Flag Please provide a reason for resolving this flag . This will be vis…" at bounding box center [648, 319] width 648 height 471
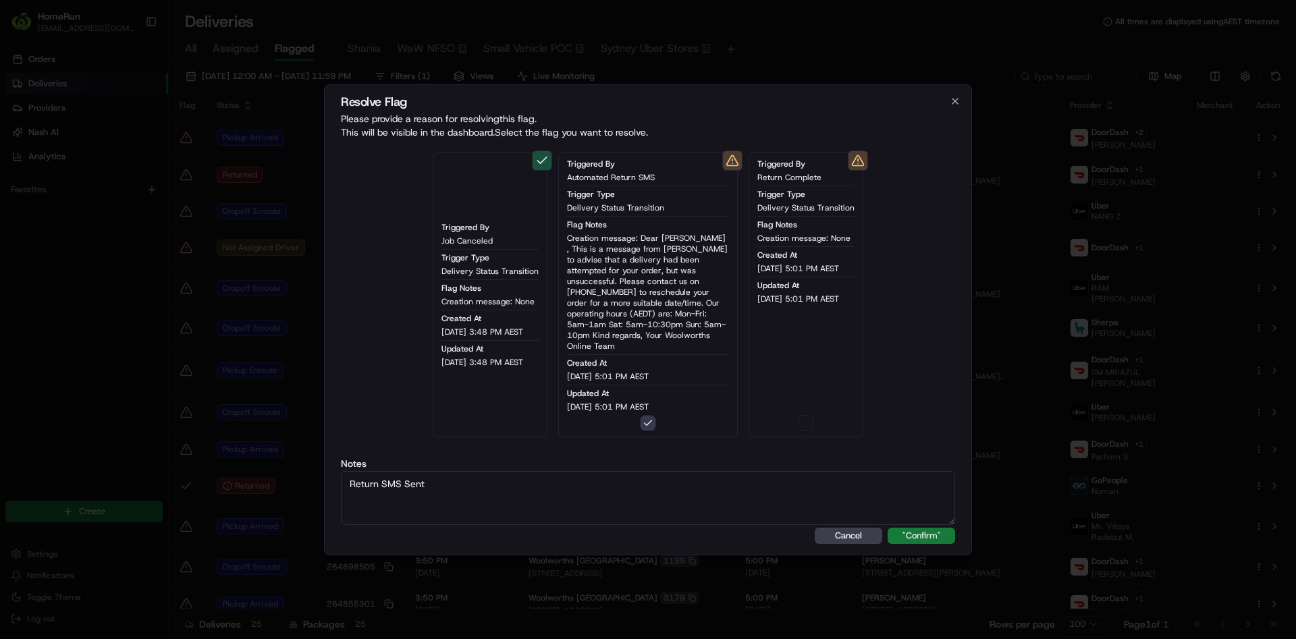
click at [919, 530] on button ""Confirm"" at bounding box center [920, 536] width 67 height 16
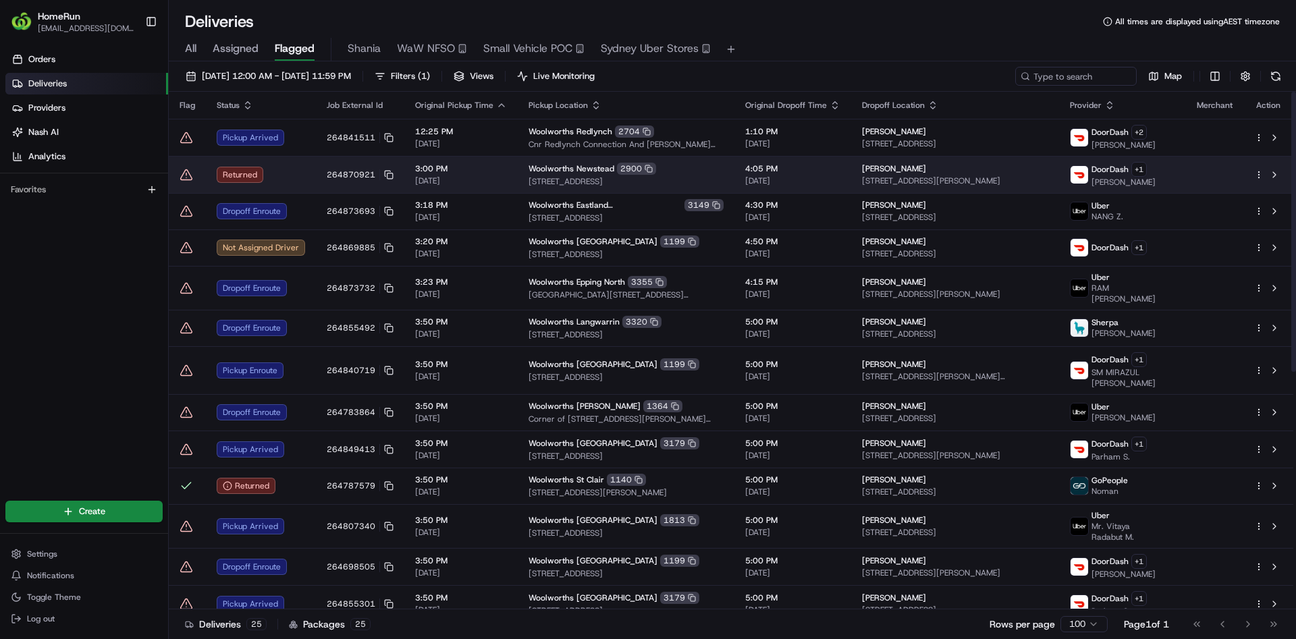
click at [190, 172] on icon at bounding box center [186, 174] width 13 height 13
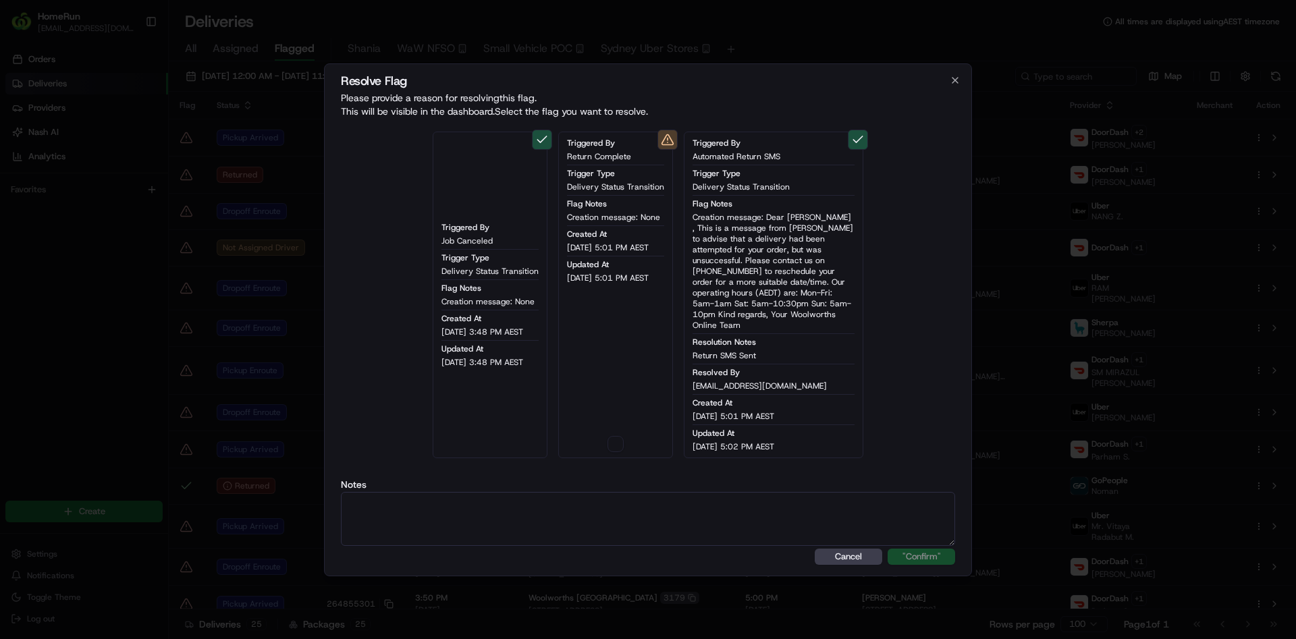
click at [622, 443] on button "button" at bounding box center [615, 444] width 16 height 16
click at [584, 510] on textarea at bounding box center [648, 519] width 614 height 54
paste textarea "Return SMS Sent"
type textarea "Return SMS Sent"
click at [928, 549] on button ""Confirm"" at bounding box center [920, 557] width 67 height 16
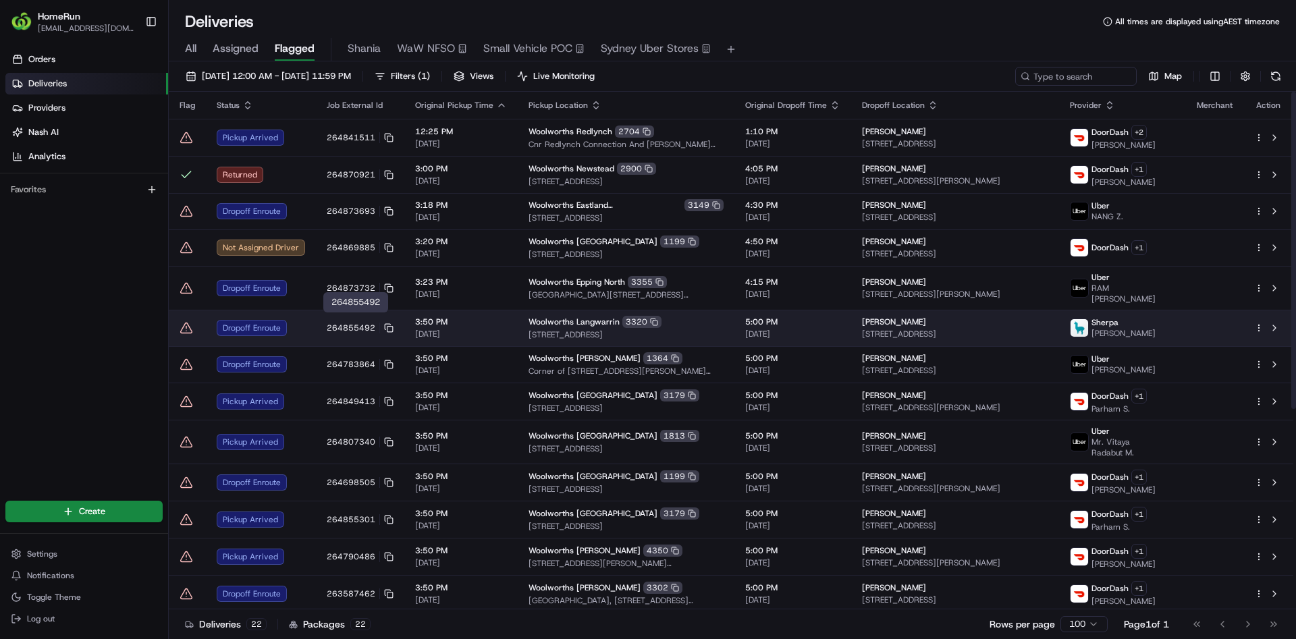
scroll to position [327, 0]
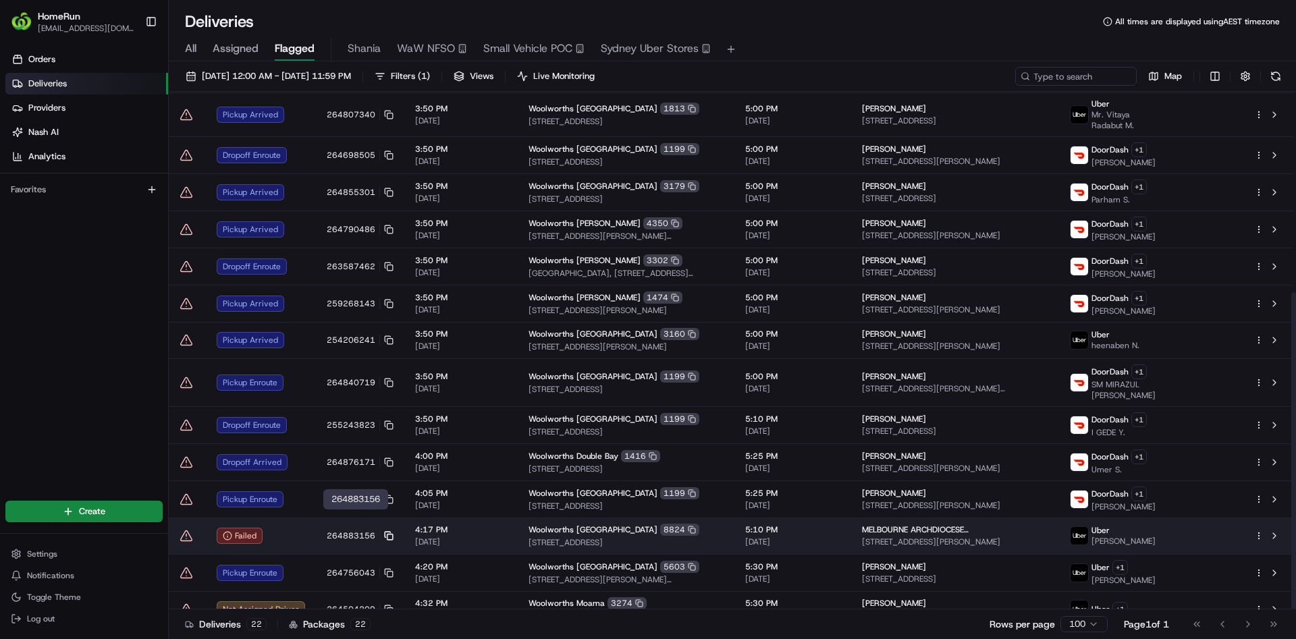
click at [387, 531] on icon at bounding box center [388, 535] width 9 height 9
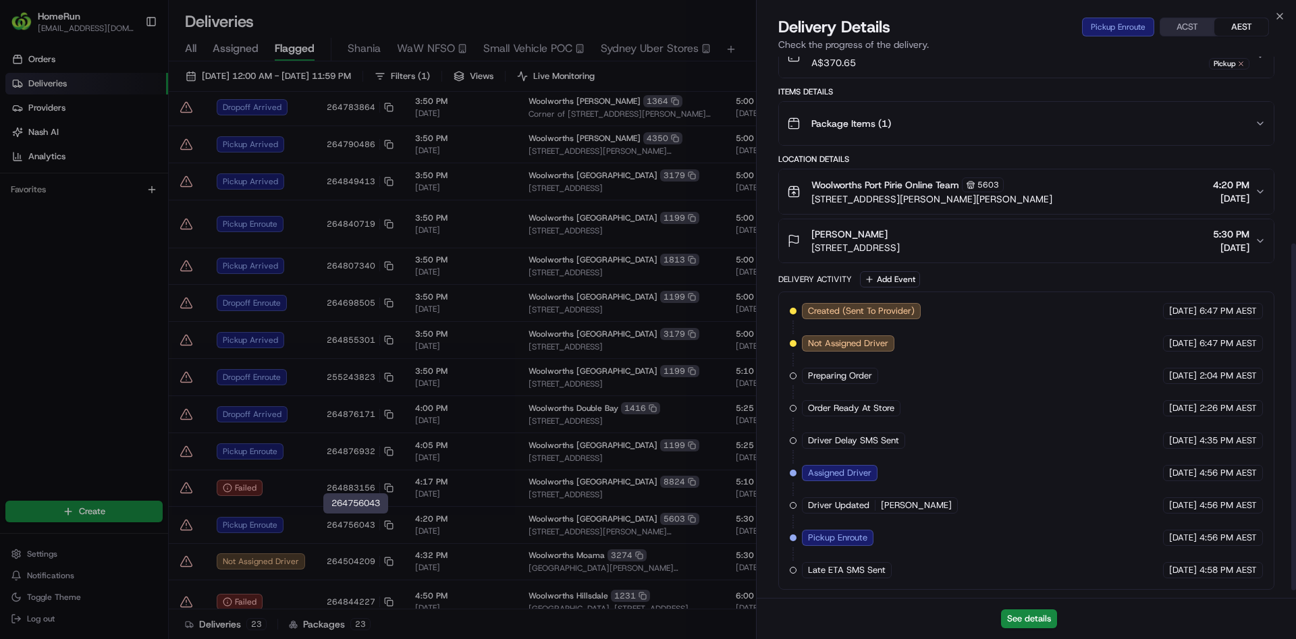
scroll to position [304, 0]
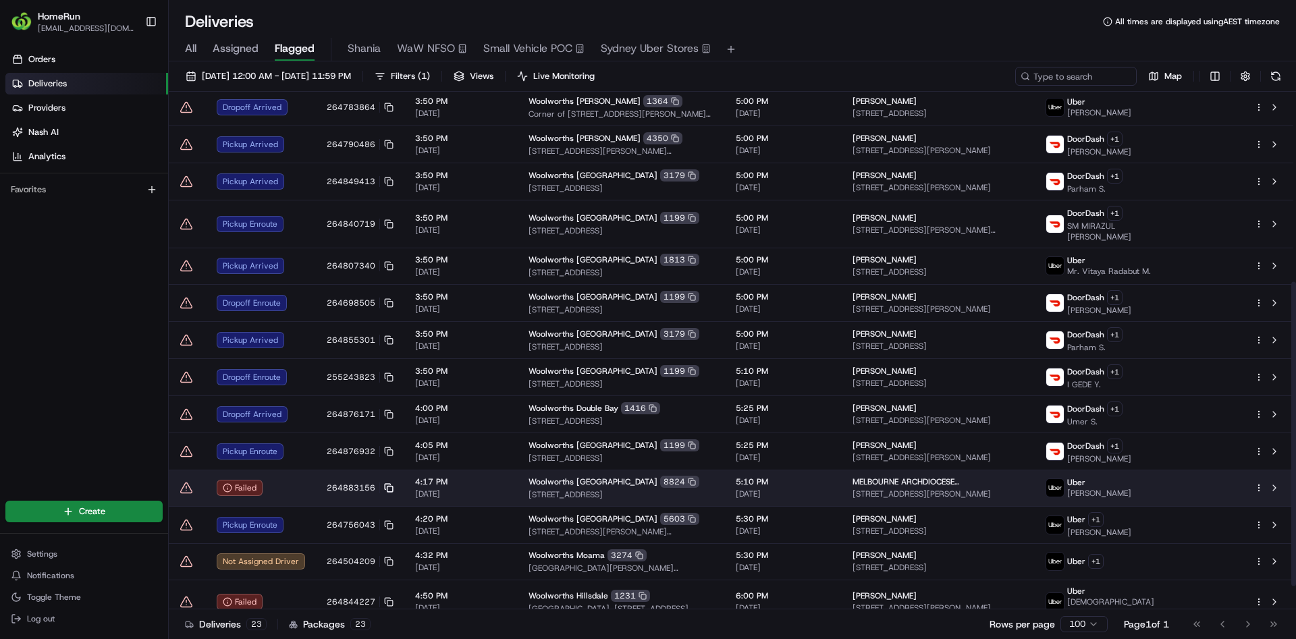
click at [387, 485] on icon at bounding box center [388, 487] width 9 height 9
click at [258, 480] on div "Failed" at bounding box center [240, 488] width 46 height 16
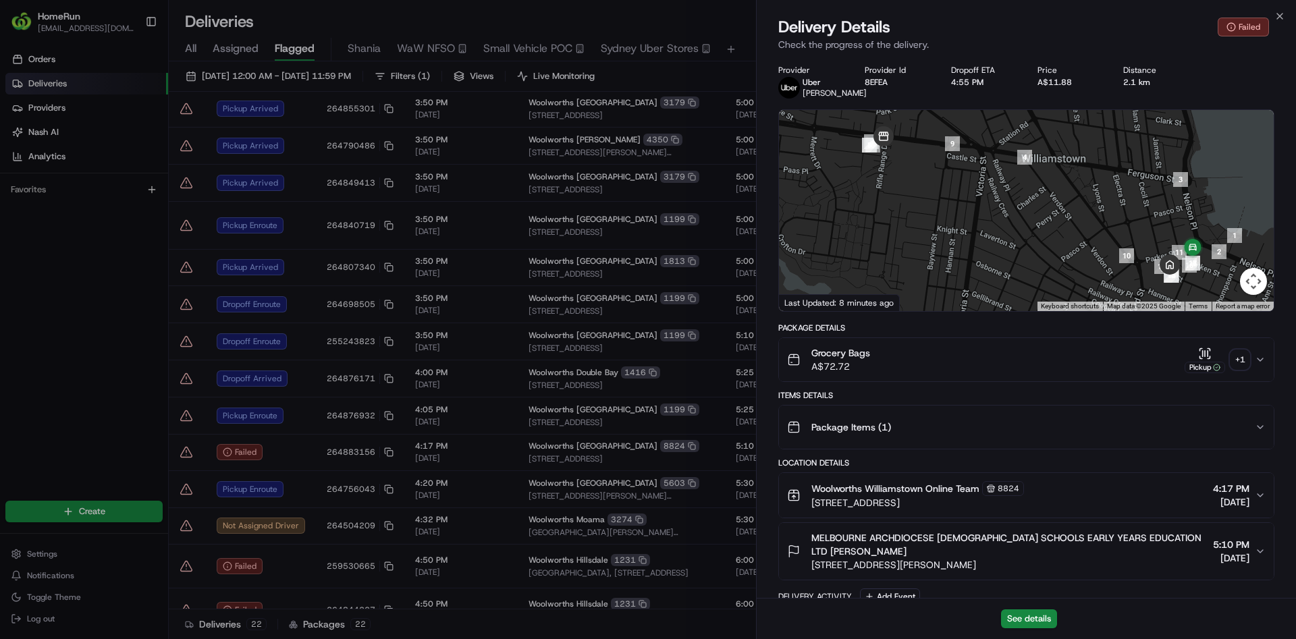
scroll to position [325, 0]
click at [1244, 352] on div "+ 1" at bounding box center [1239, 359] width 19 height 19
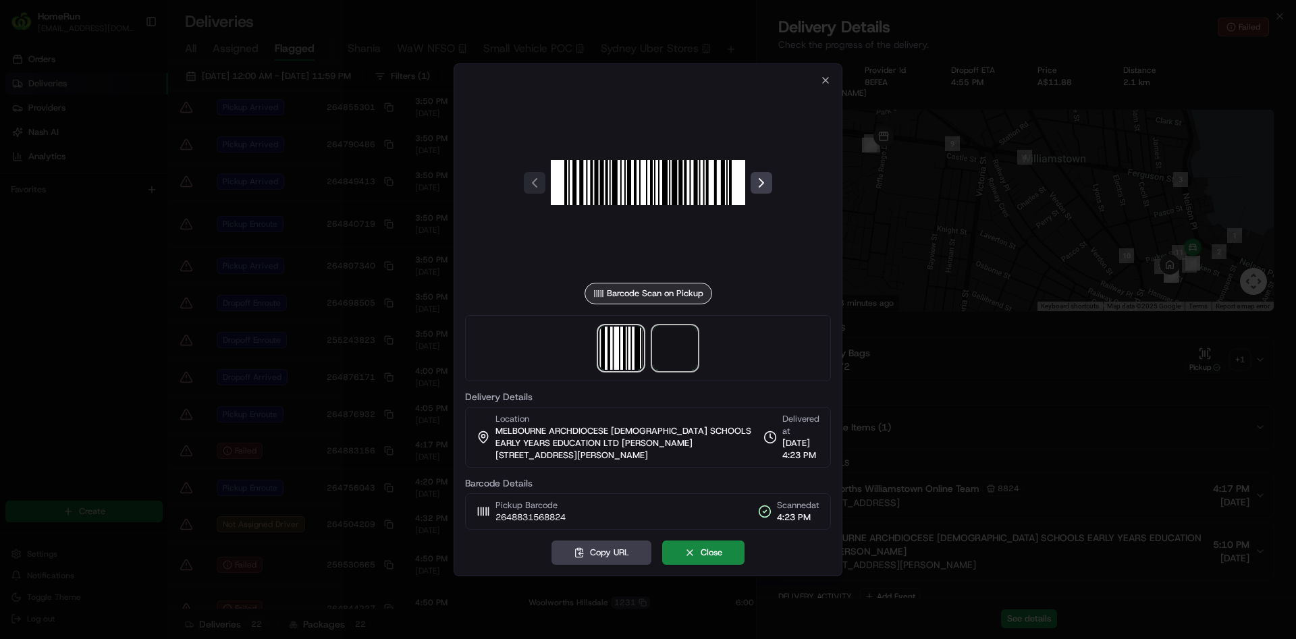
click at [692, 355] on span at bounding box center [674, 348] width 43 height 43
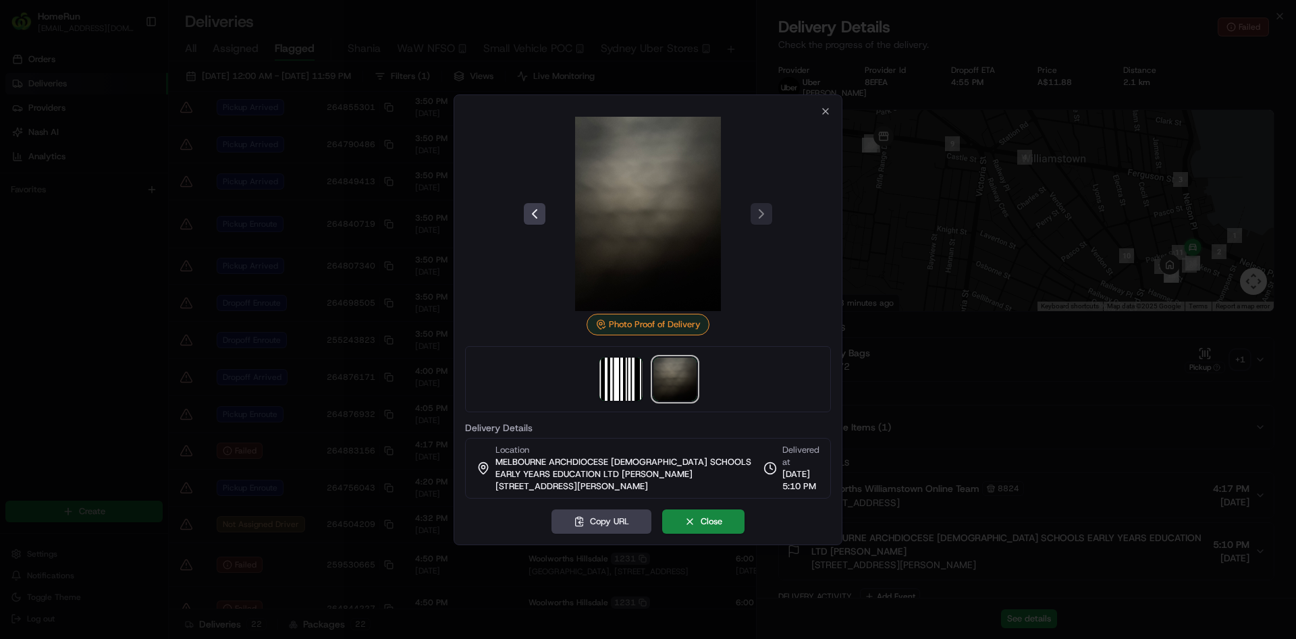
click at [378, 484] on div at bounding box center [648, 319] width 1296 height 639
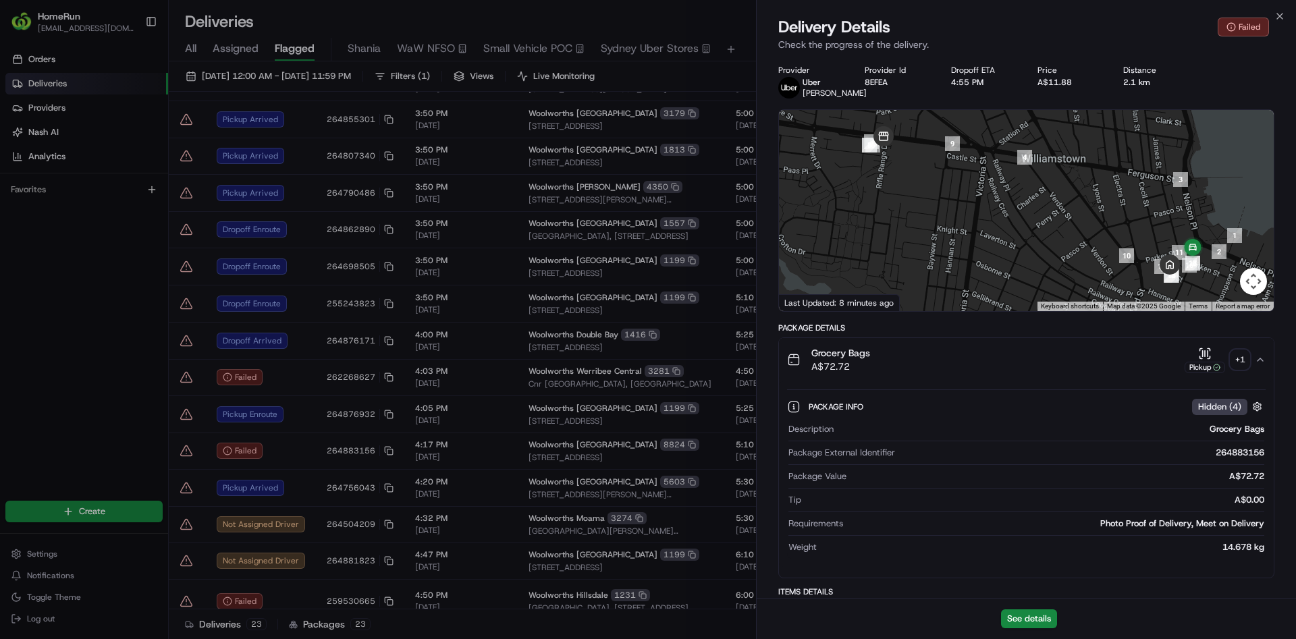
scroll to position [326, 0]
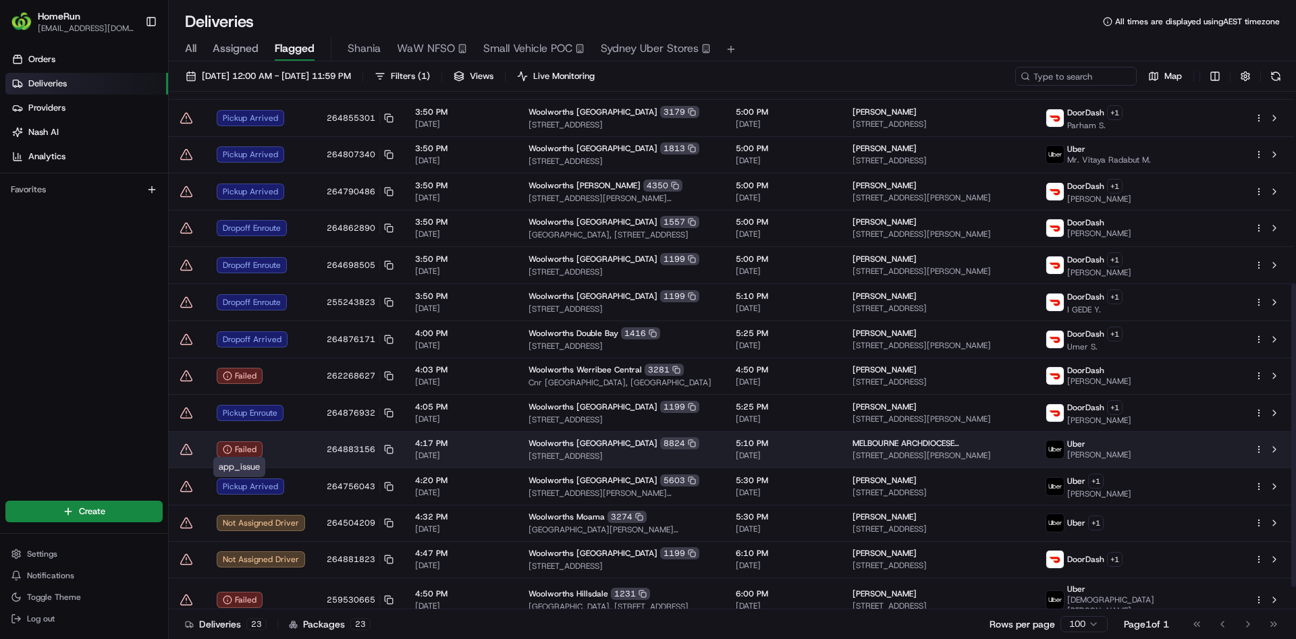
click at [192, 443] on icon at bounding box center [186, 449] width 13 height 13
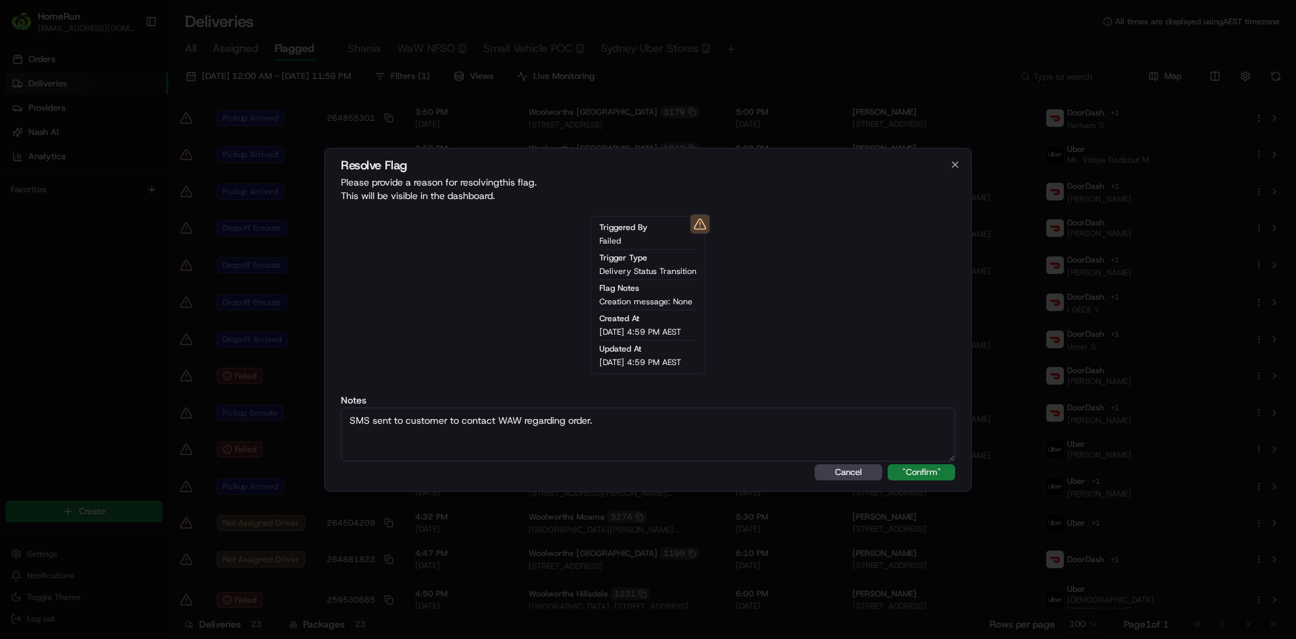
type textarea "SMS sent to customer to contact WAW regarding order."
click at [908, 474] on button ""Confirm"" at bounding box center [920, 472] width 67 height 16
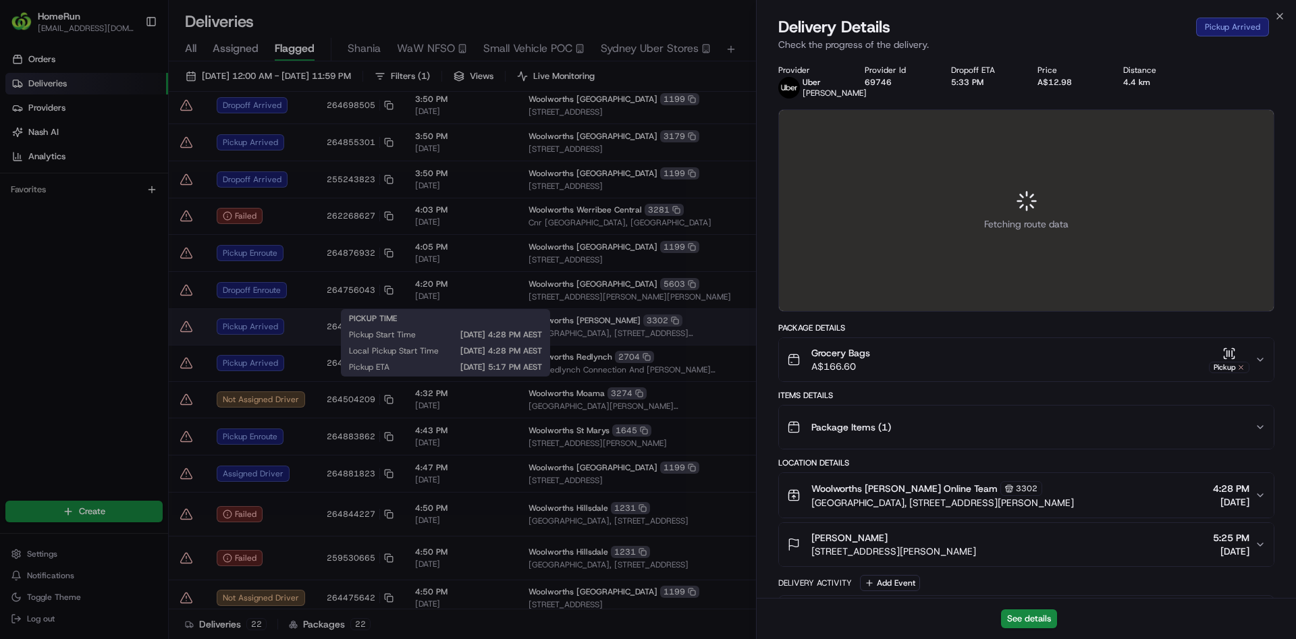
scroll to position [327, 0]
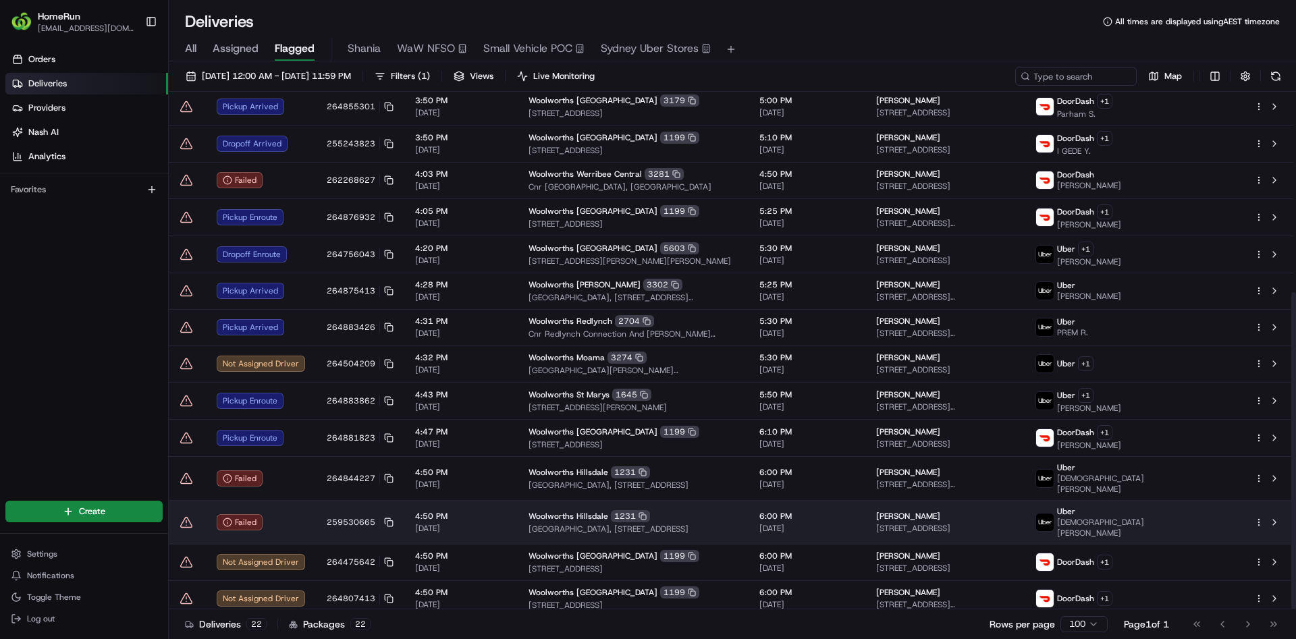
click at [271, 515] on div "Failed" at bounding box center [261, 522] width 88 height 16
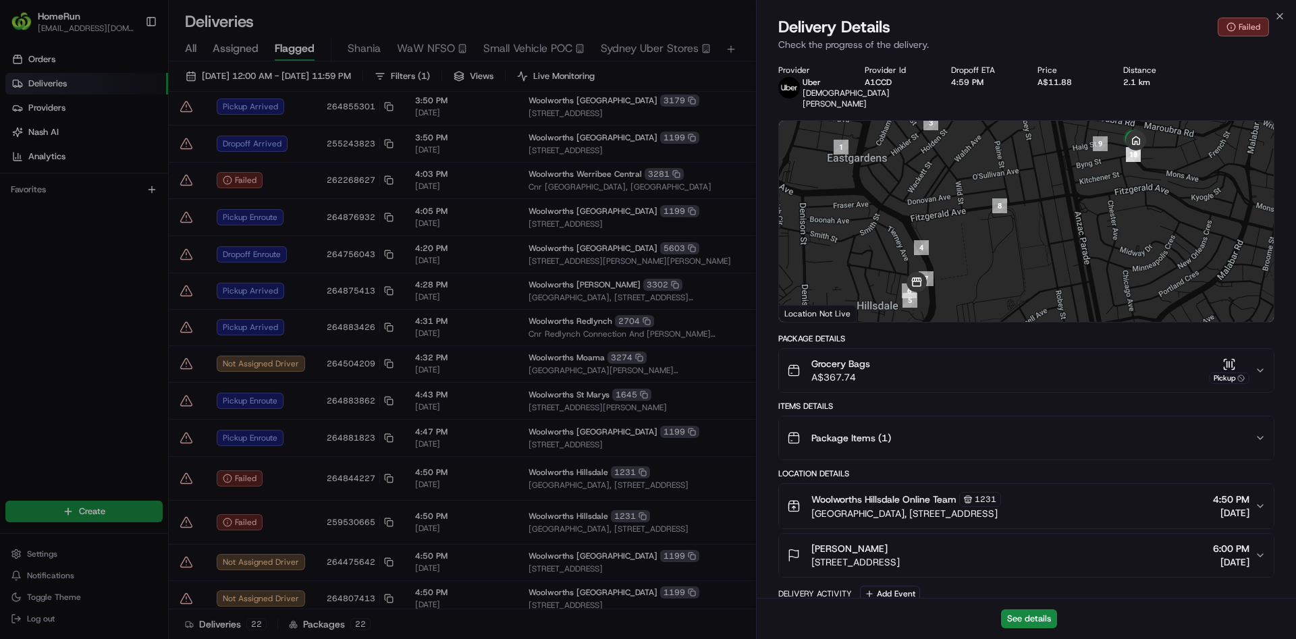
scroll to position [444, 0]
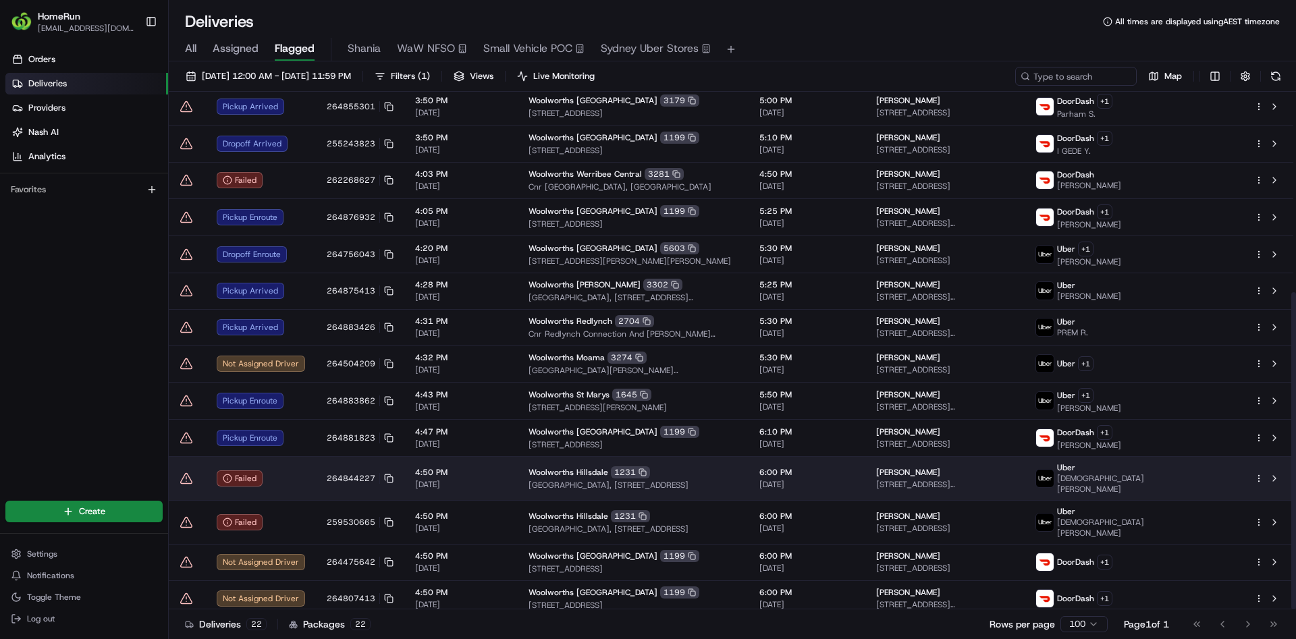
click at [319, 485] on td "264844227" at bounding box center [360, 478] width 88 height 44
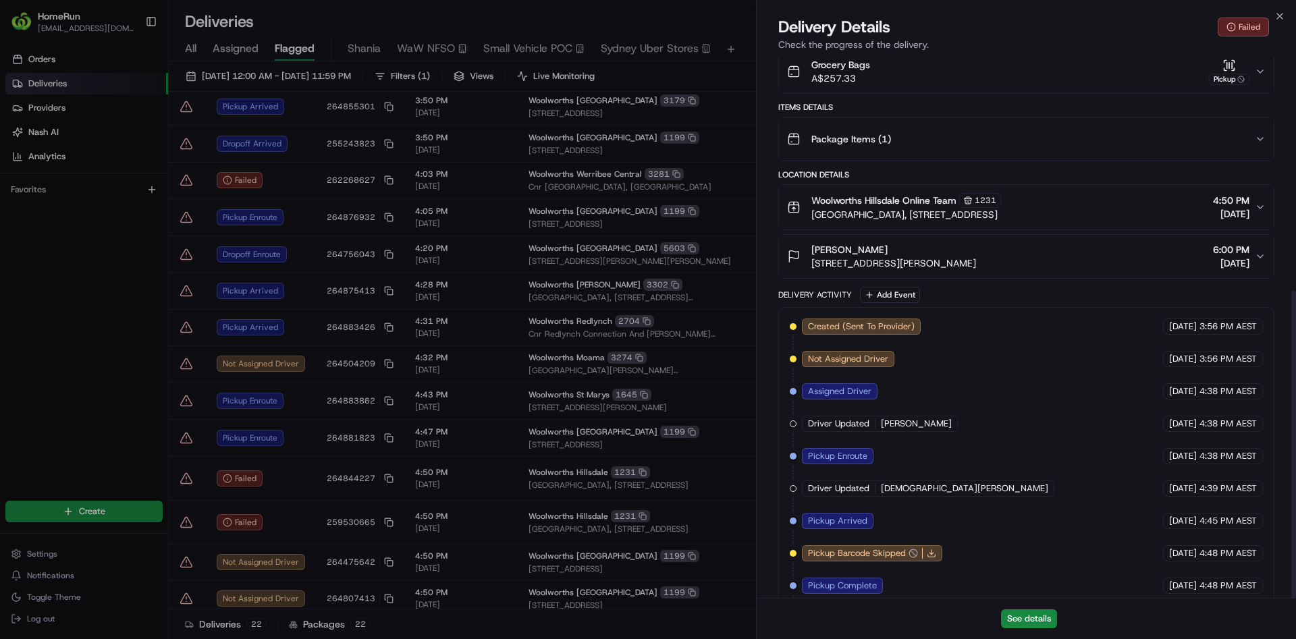
scroll to position [412, 0]
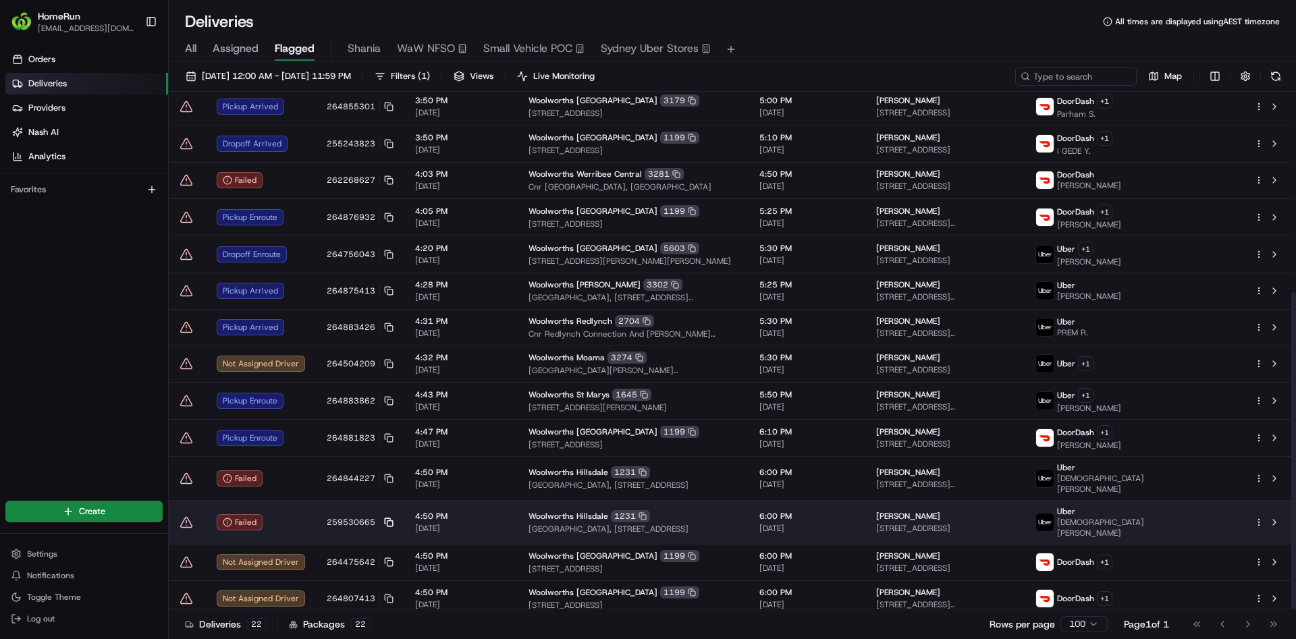
click at [389, 518] on icon at bounding box center [388, 522] width 9 height 9
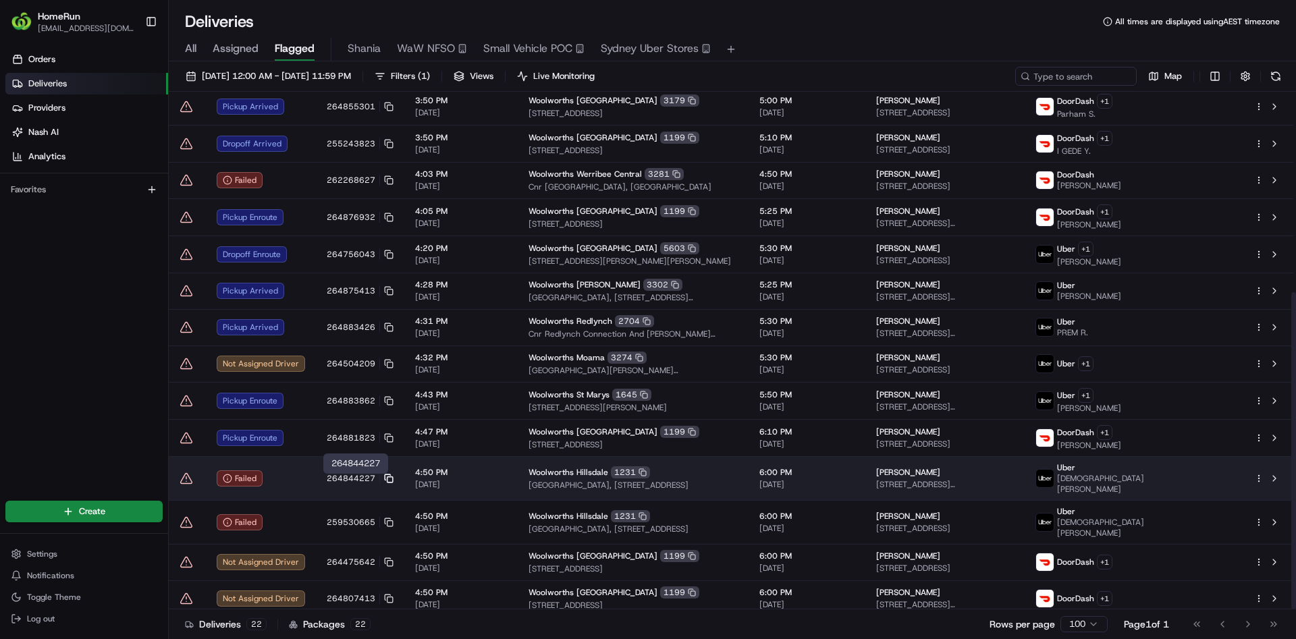
click at [384, 478] on icon at bounding box center [388, 478] width 9 height 9
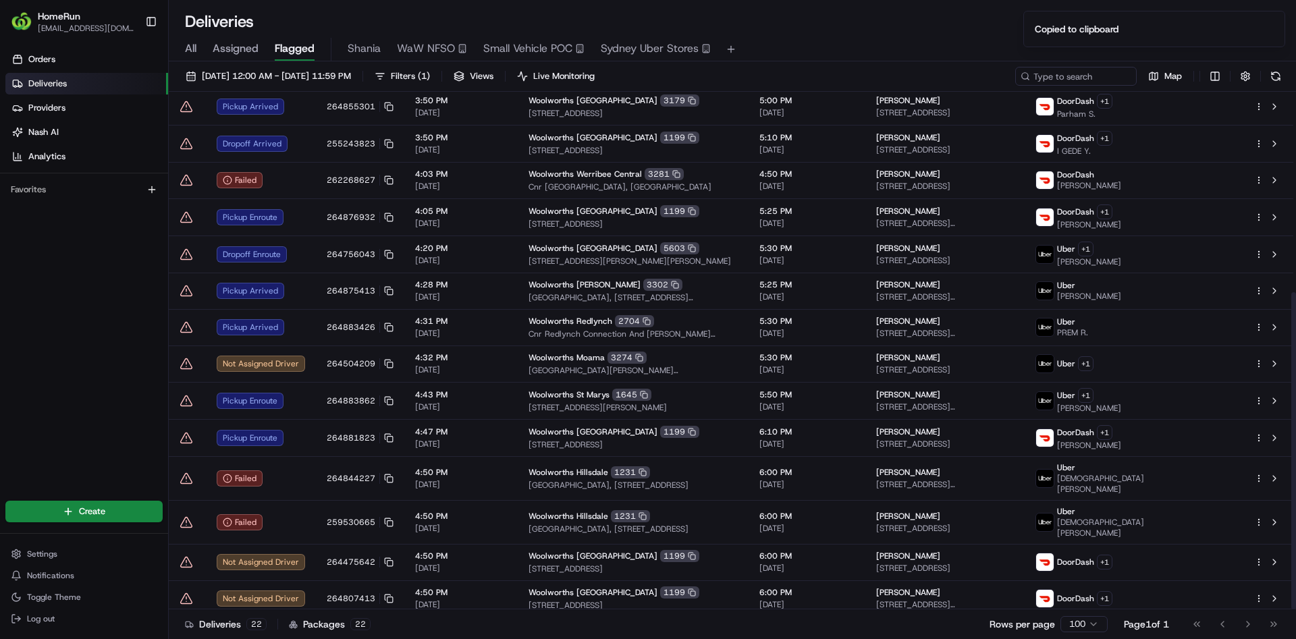
click at [341, 518] on span "259530665" at bounding box center [351, 522] width 49 height 11
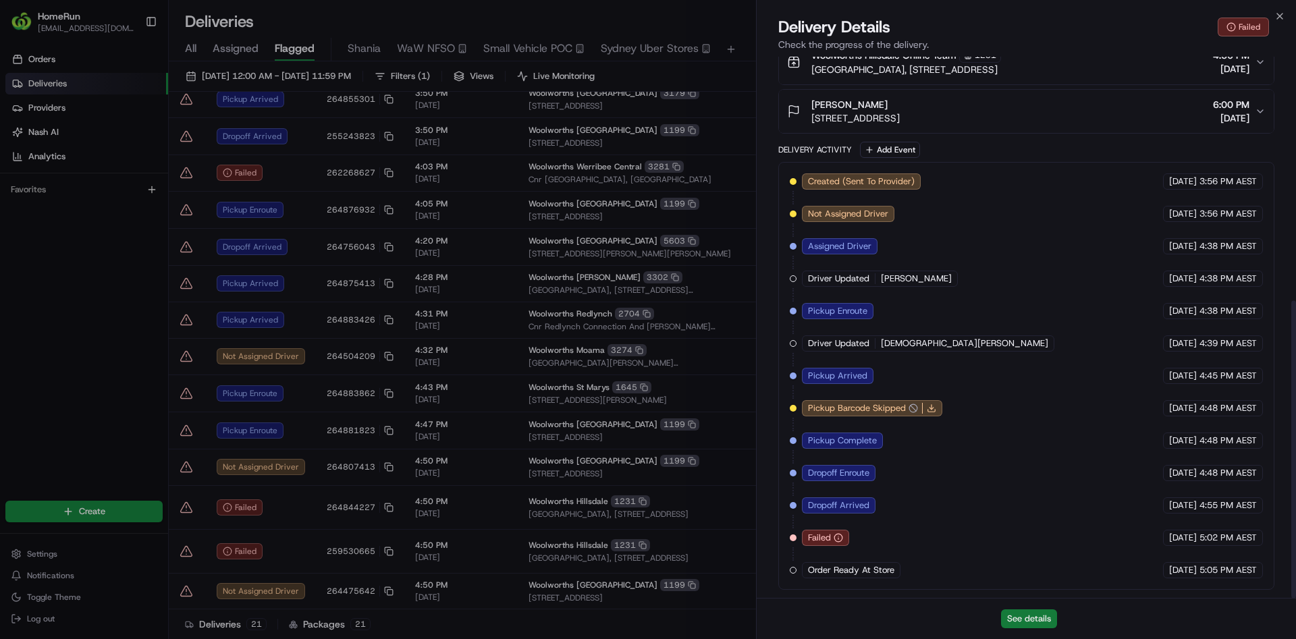
scroll to position [290, 0]
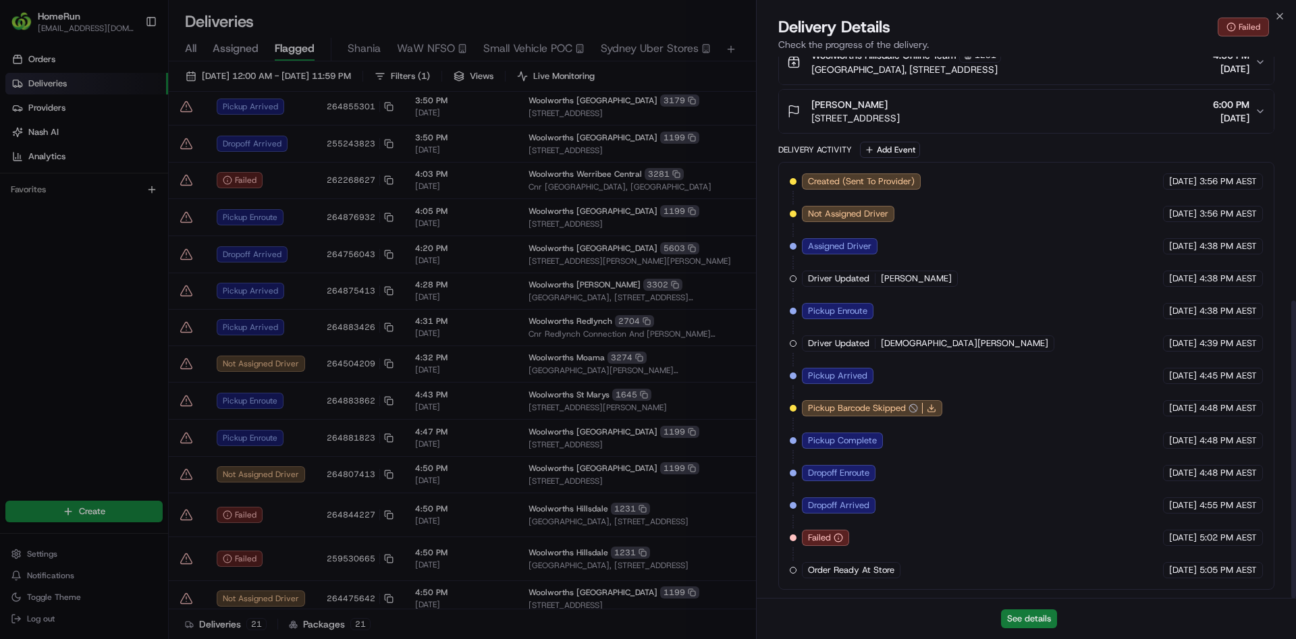
click at [1032, 621] on button "See details" at bounding box center [1029, 618] width 56 height 19
